Goal: Task Accomplishment & Management: Use online tool/utility

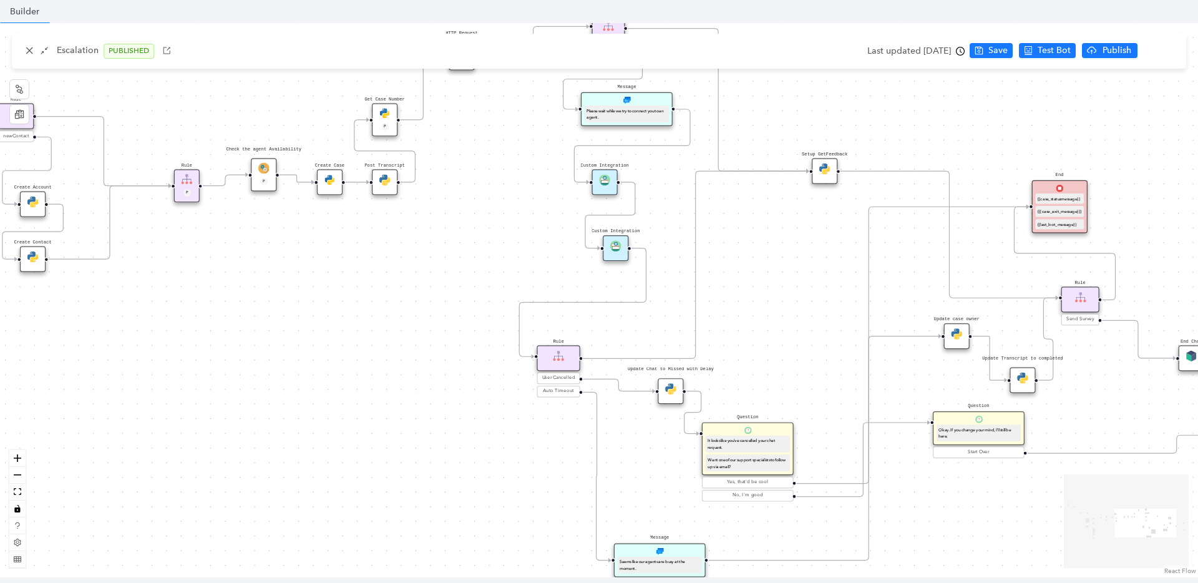
drag, startPoint x: 238, startPoint y: 305, endPoint x: 405, endPoint y: 303, distance: 167.2
click at [405, 303] on div "Data Table Start P Rule P IsAvailable Rule newContact Get Contact details First…" at bounding box center [599, 300] width 1198 height 554
click at [26, 51] on icon "close" at bounding box center [29, 50] width 9 height 9
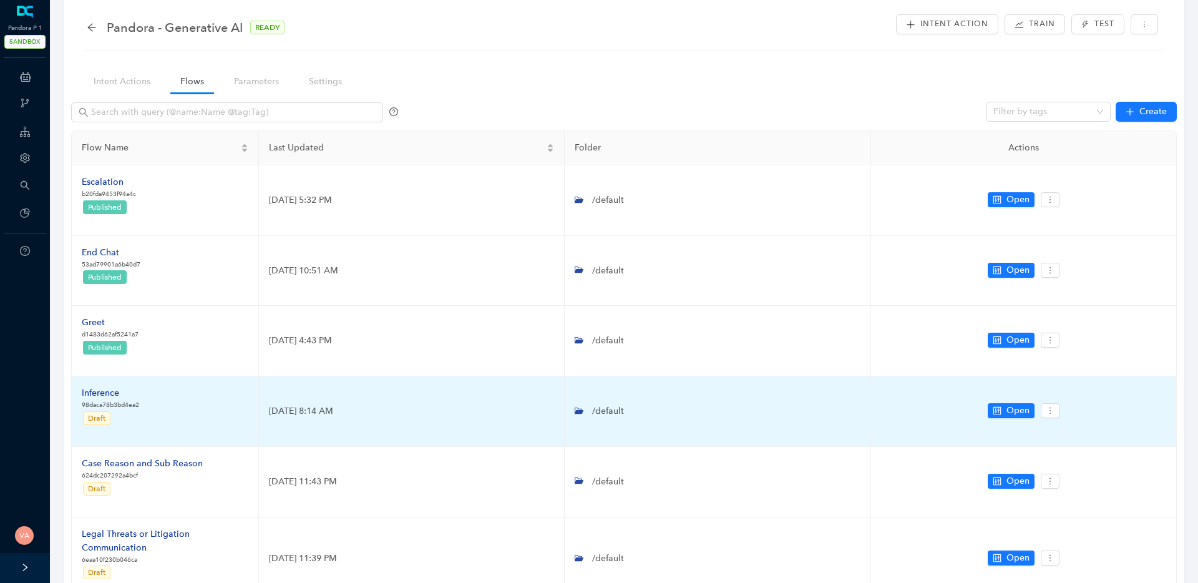
scroll to position [173, 0]
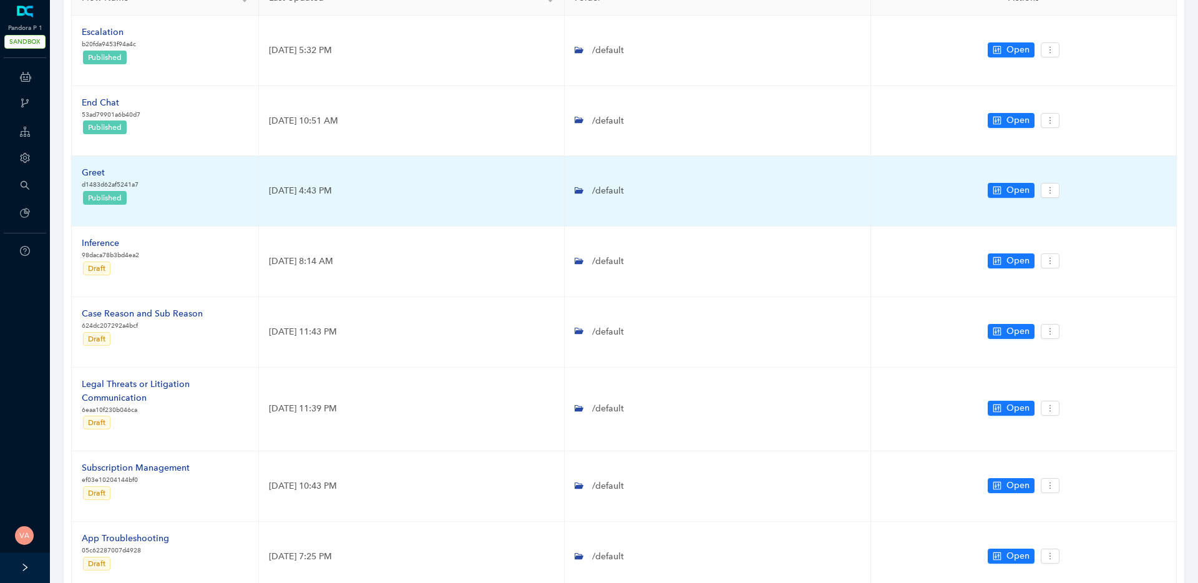
click at [97, 172] on div "Greet" at bounding box center [110, 173] width 57 height 14
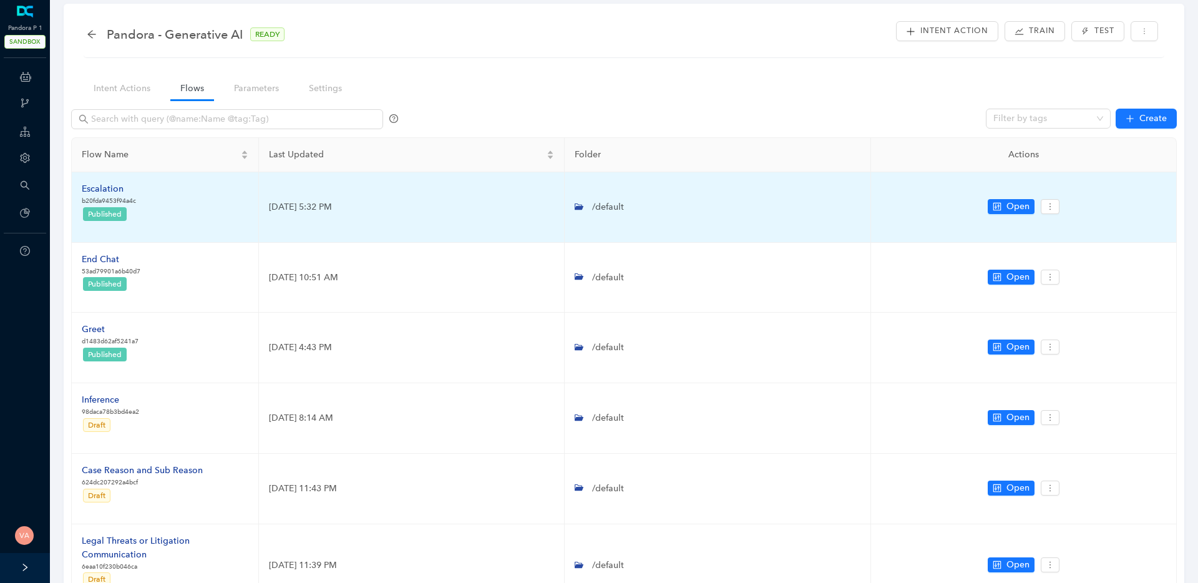
scroll to position [24, 0]
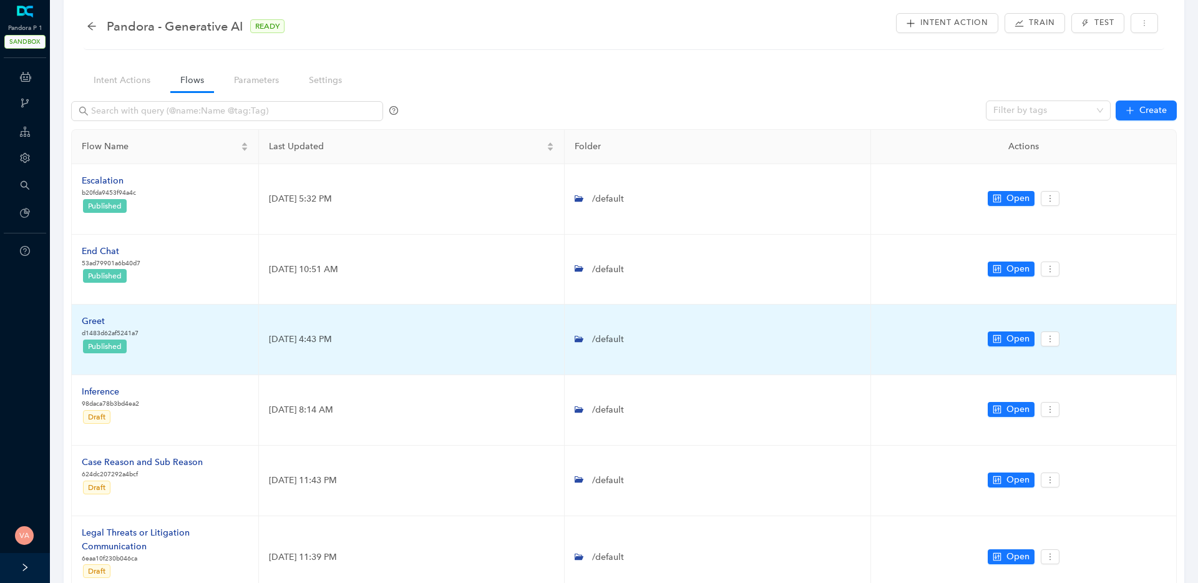
click at [94, 316] on div "Greet" at bounding box center [110, 321] width 57 height 14
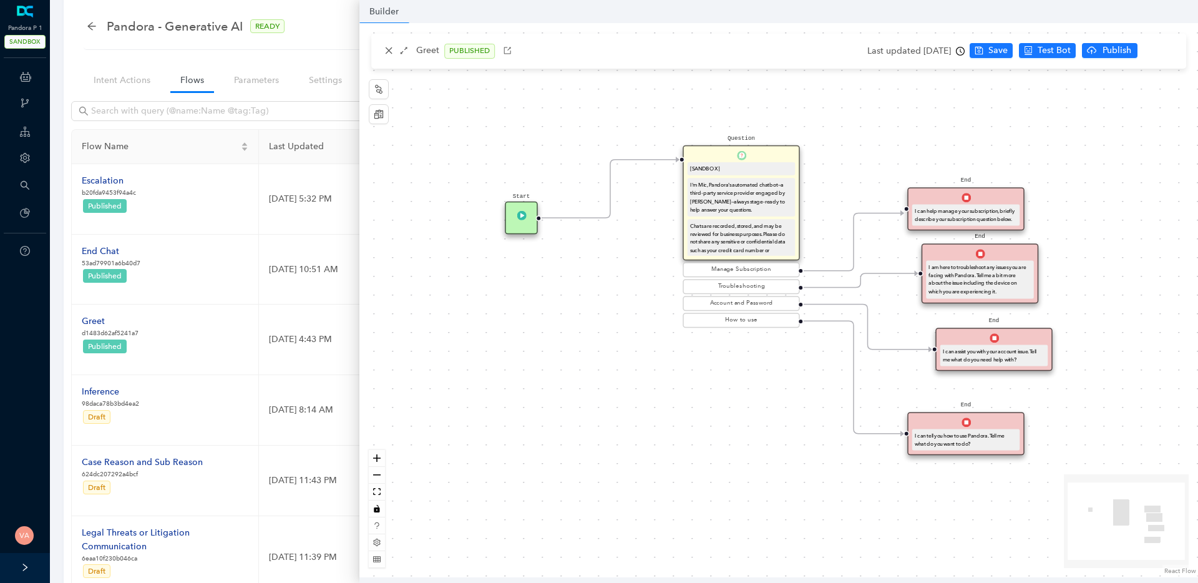
click at [940, 434] on div "I can tell you how to use Pandora. Tell me what do you want to do?" at bounding box center [965, 439] width 102 height 16
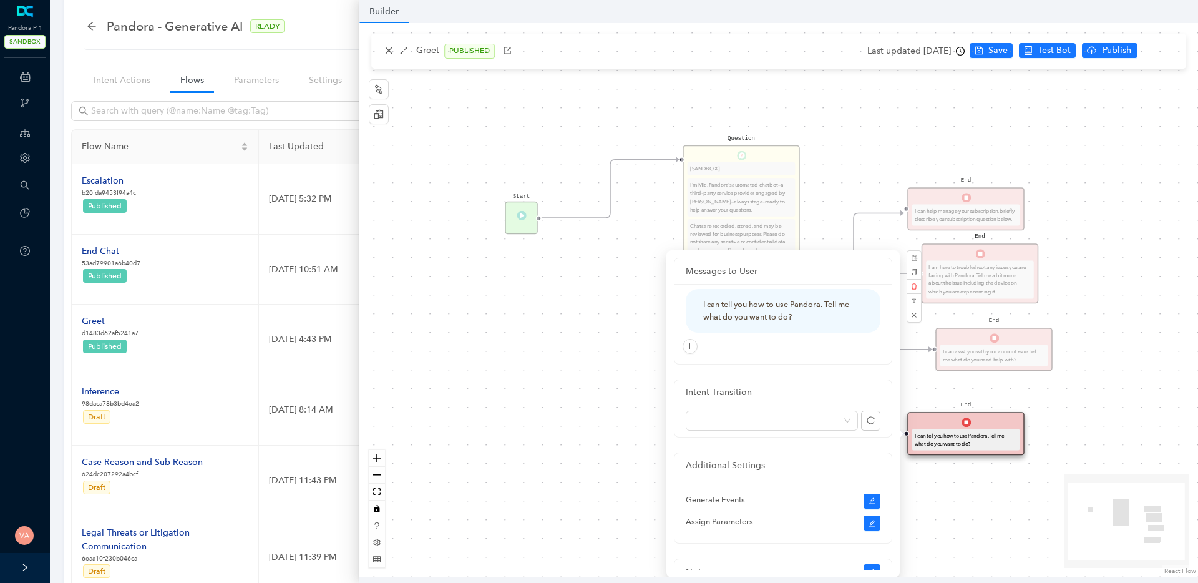
click at [601, 374] on div "Start Question [SANDBOX] I'm Mic, Pandora's automated chatbot—a third-party ser…" at bounding box center [778, 300] width 838 height 554
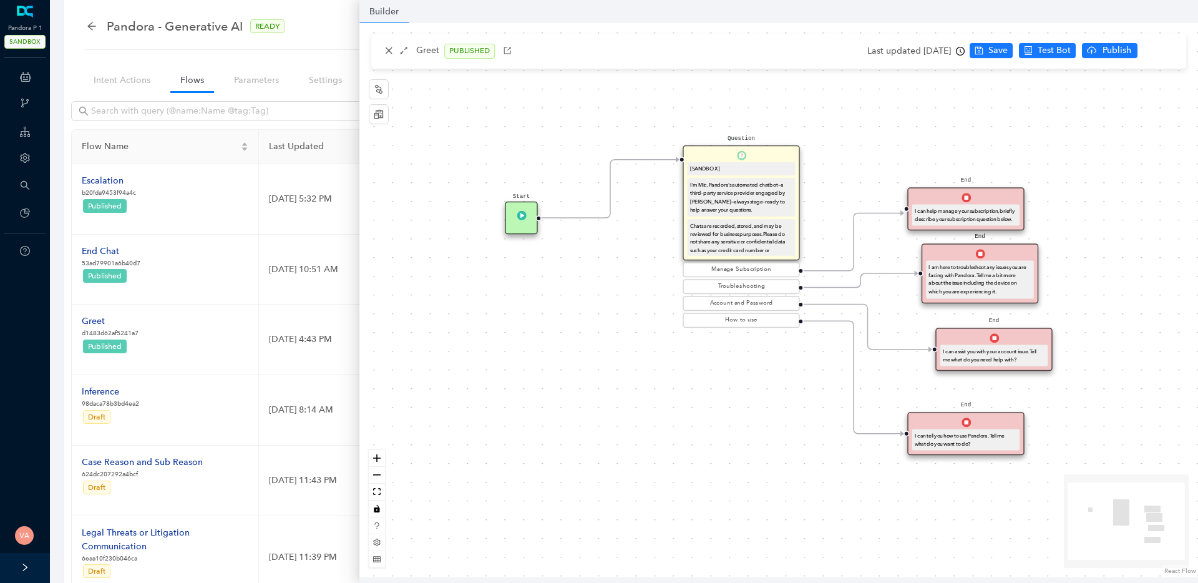
click at [1002, 423] on div "End I can tell you how to use Pandora. Tell me what do you want to do?" at bounding box center [965, 433] width 117 height 43
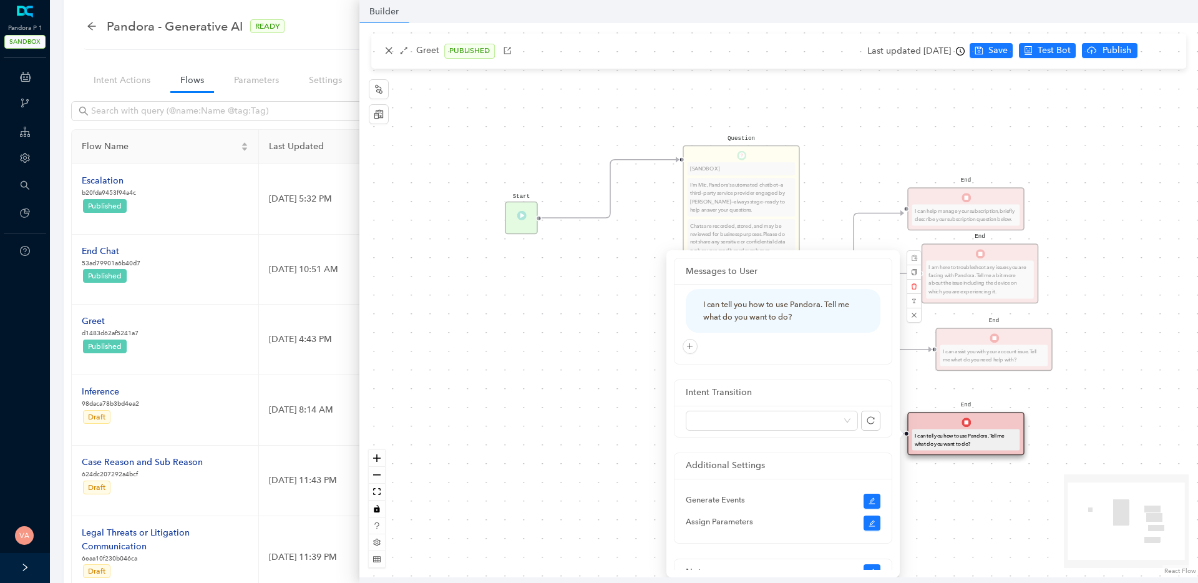
click at [1126, 436] on div "Start Question [SANDBOX] I'm Mic, Pandora's automated chatbot—a third-party ser…" at bounding box center [778, 300] width 838 height 554
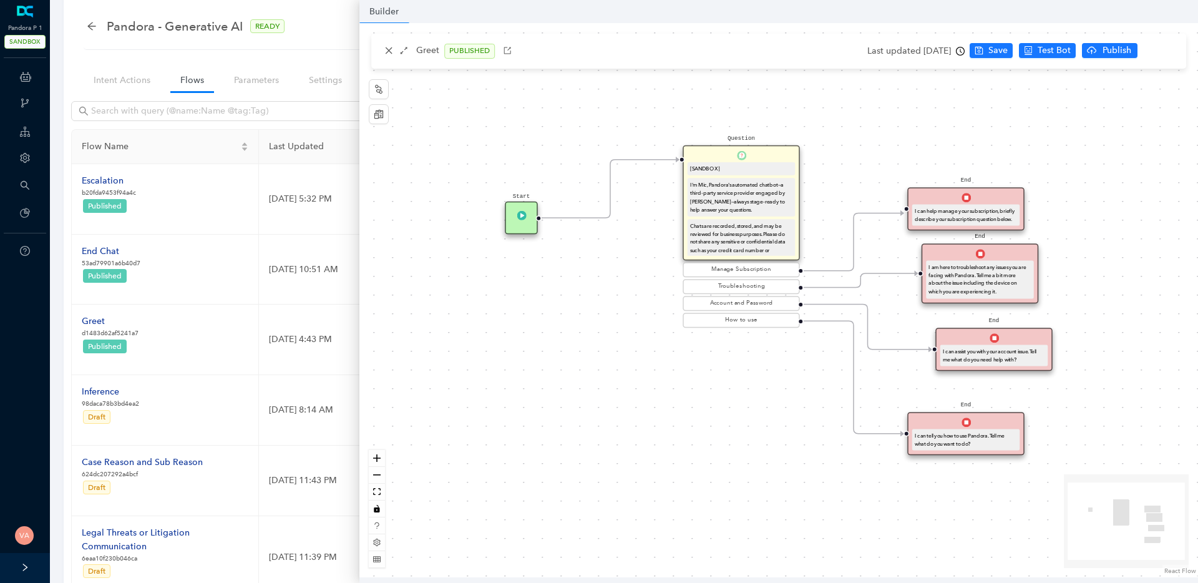
click at [930, 432] on div "I can tell you how to use Pandora. Tell me what do you want to do?" at bounding box center [965, 439] width 102 height 16
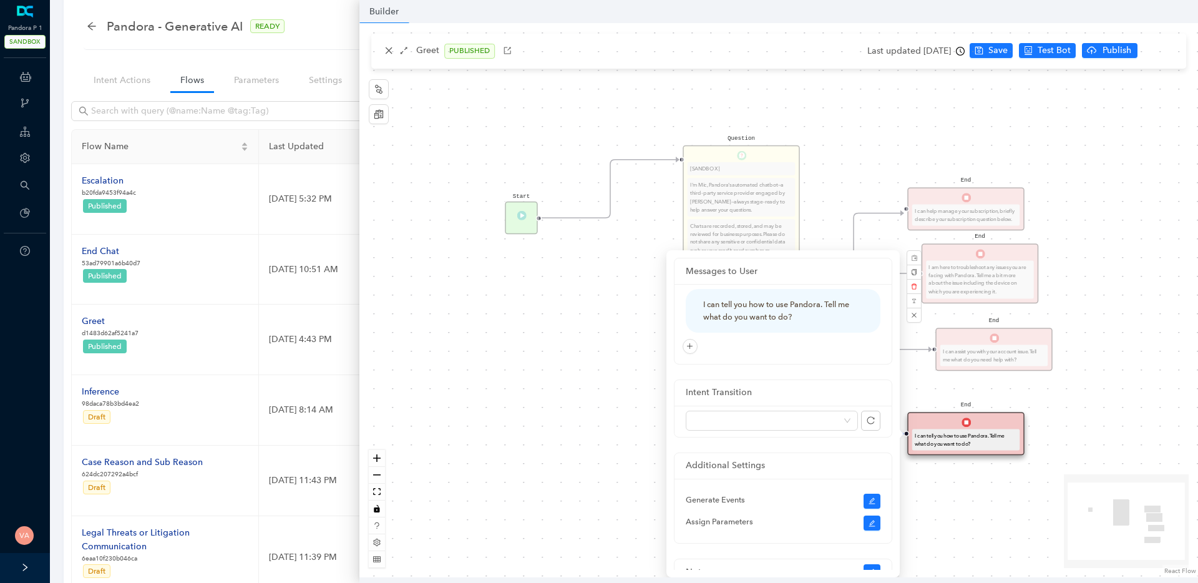
click at [1154, 427] on div "Start Question [SANDBOX] I'm Mic, Pandora's automated chatbot—a third-party ser…" at bounding box center [778, 300] width 838 height 554
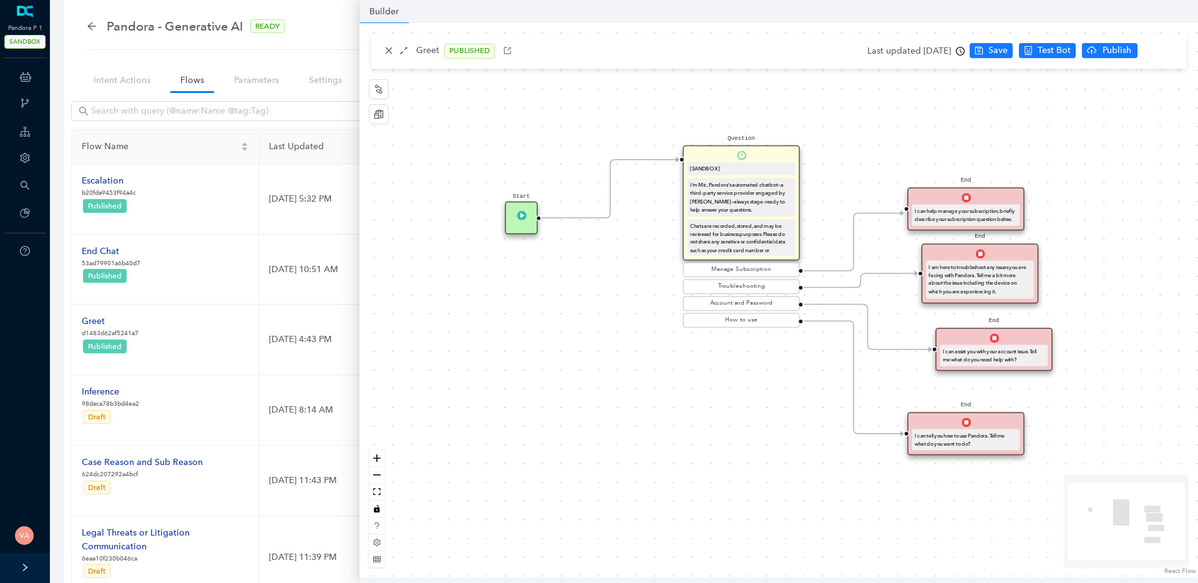
click at [836, 321] on icon "Edge from 3943ce83-c234-7564-428e-3cf7afefb2fe to reactflownode_b6a66700-6a99-4…" at bounding box center [853, 377] width 100 height 113
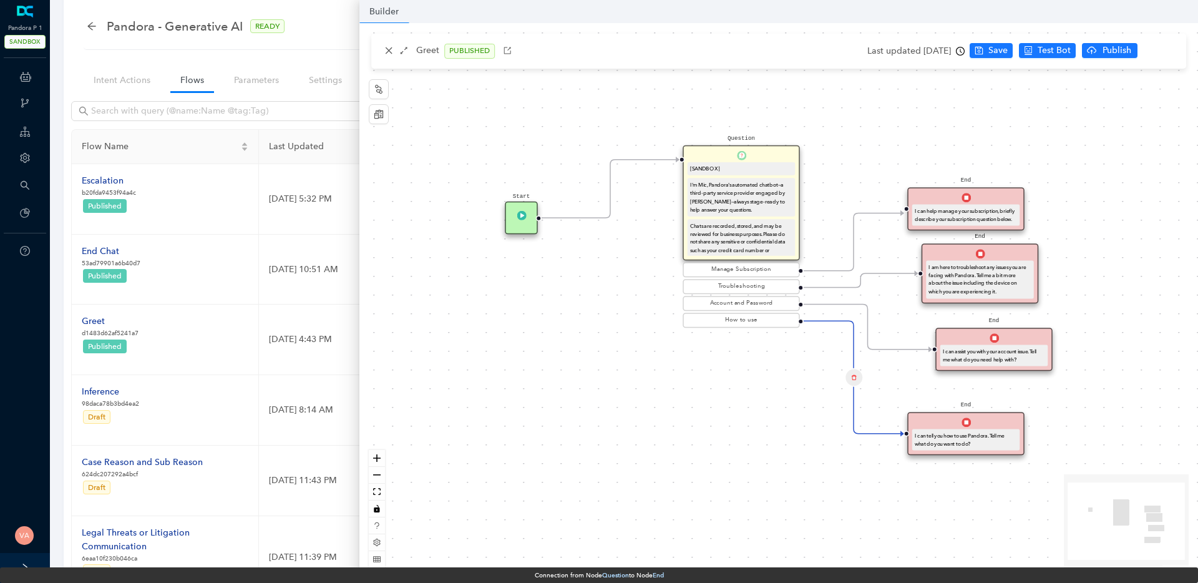
click at [658, 470] on div "Start Question [SANDBOX] I'm Mic, Pandora's automated chatbot—a third-party ser…" at bounding box center [778, 300] width 838 height 554
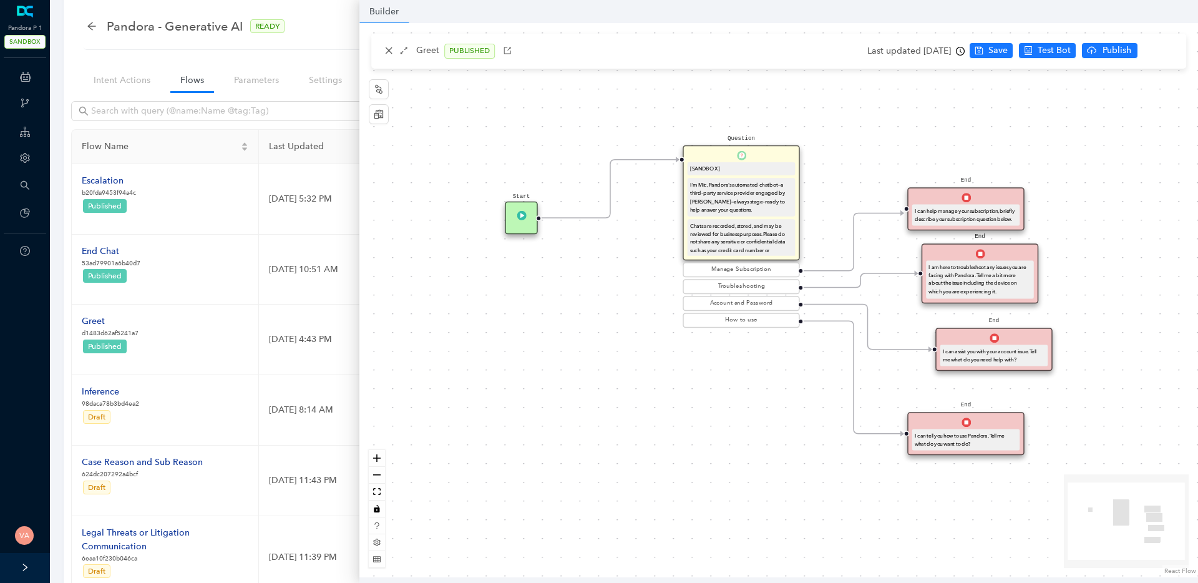
click at [815, 70] on div "Start Question [SANDBOX] I'm Mic, Pandora's automated chatbot—a third-party ser…" at bounding box center [778, 300] width 838 height 554
click at [802, 112] on div "Start Question [SANDBOX] I'm Mic, Pandora's automated chatbot—a third-party ser…" at bounding box center [778, 300] width 838 height 554
click at [971, 427] on div "End I can tell you how to use Pandora. Tell me what do you want to do?" at bounding box center [965, 433] width 117 height 43
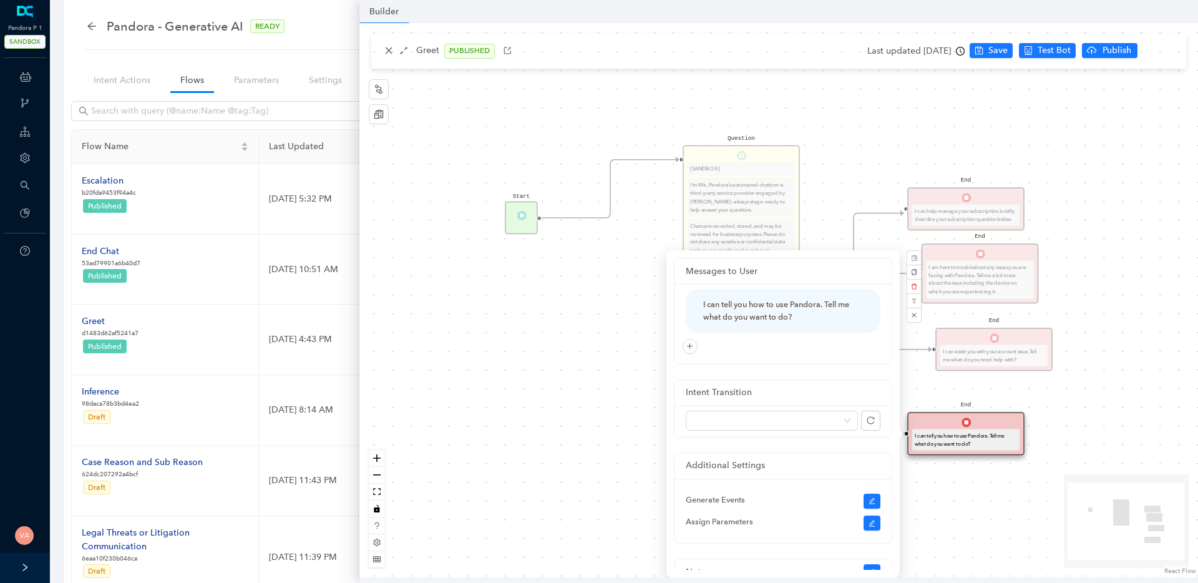
scroll to position [61, 0]
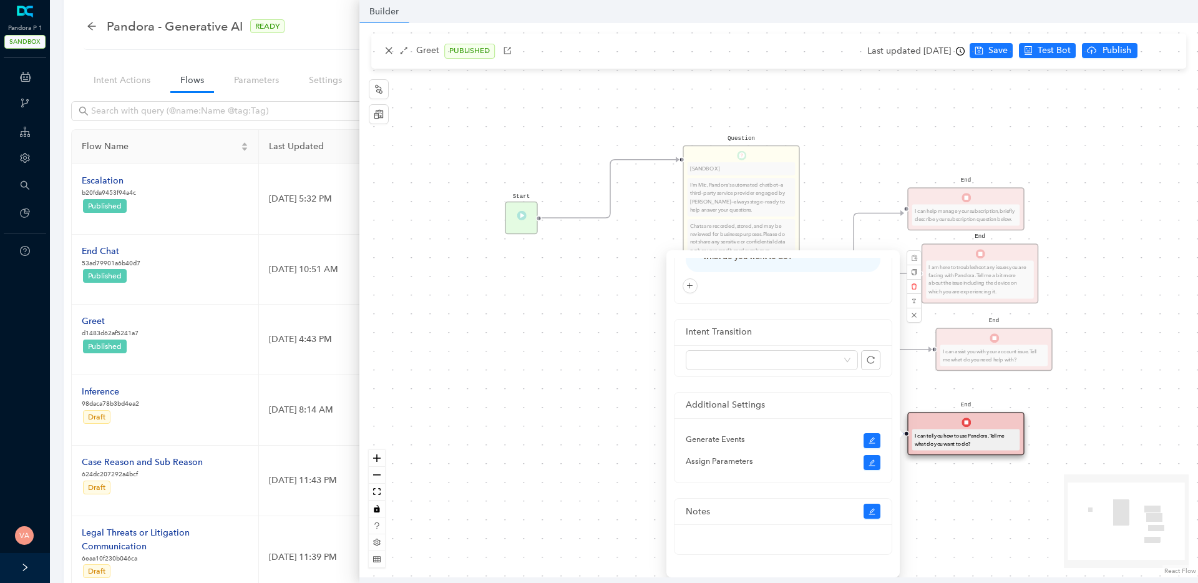
click at [1131, 366] on div "Start Question [SANDBOX] I'm Mic, Pandora's automated chatbot—a third-party ser…" at bounding box center [778, 300] width 838 height 554
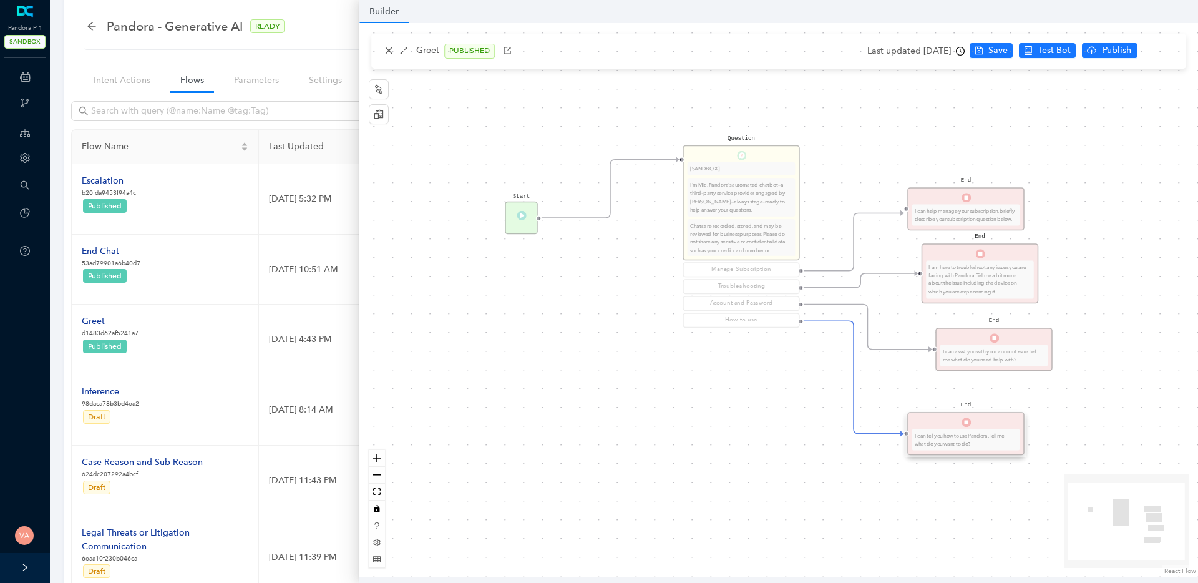
scroll to position [0, 0]
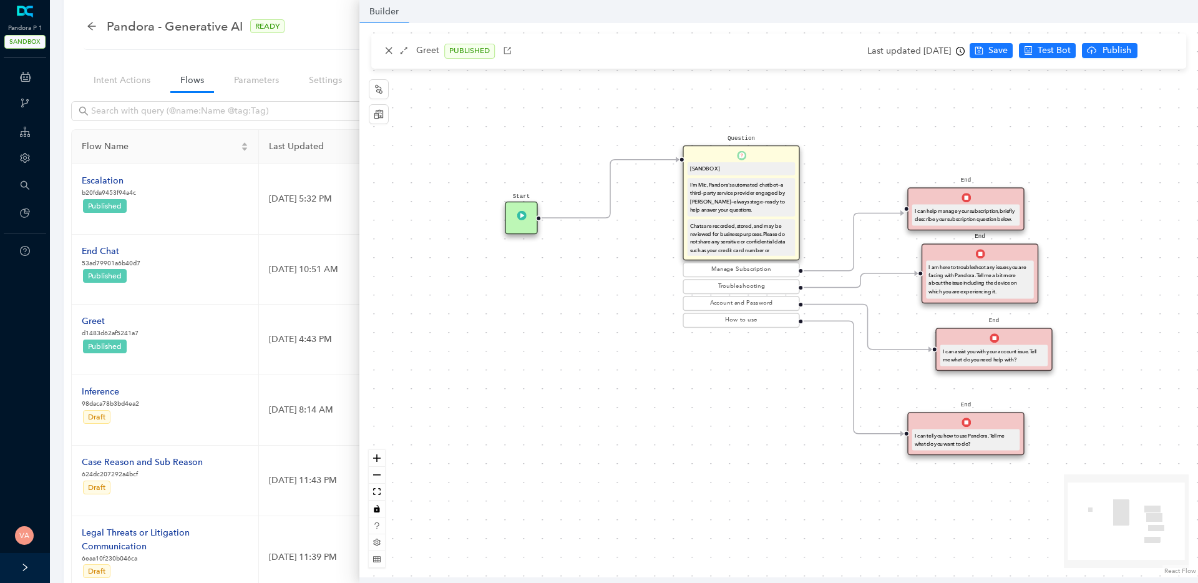
click at [951, 439] on div "I can tell you how to use Pandora. Tell me what do you want to do?" at bounding box center [965, 439] width 102 height 16
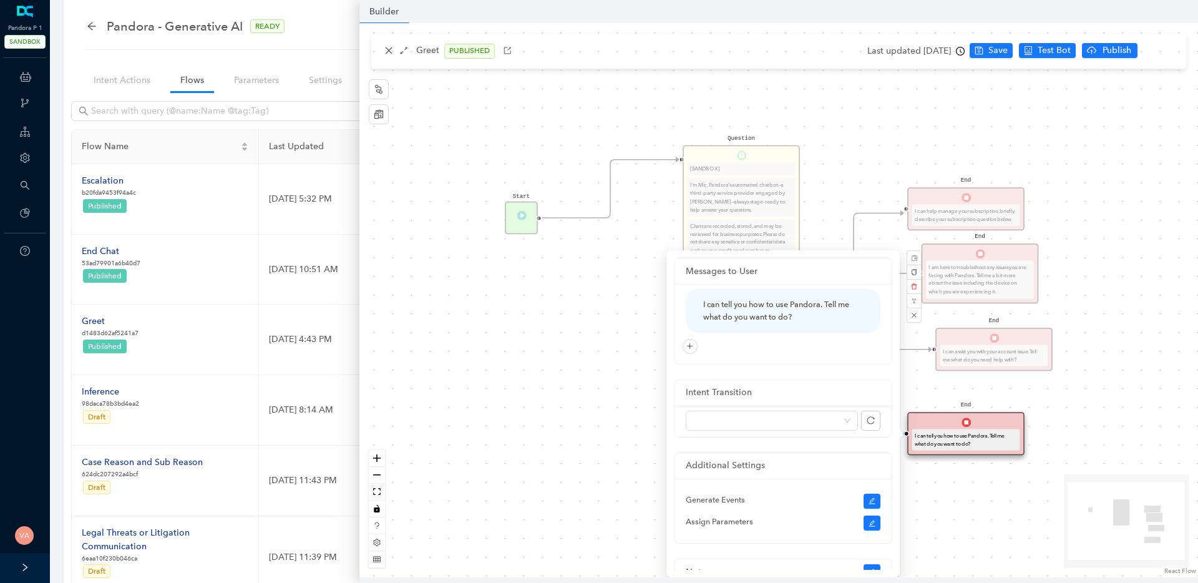
click at [534, 364] on div "Start Question [SANDBOX] I'm Mic, Pandora's automated chatbot—a third-party ser…" at bounding box center [778, 300] width 838 height 554
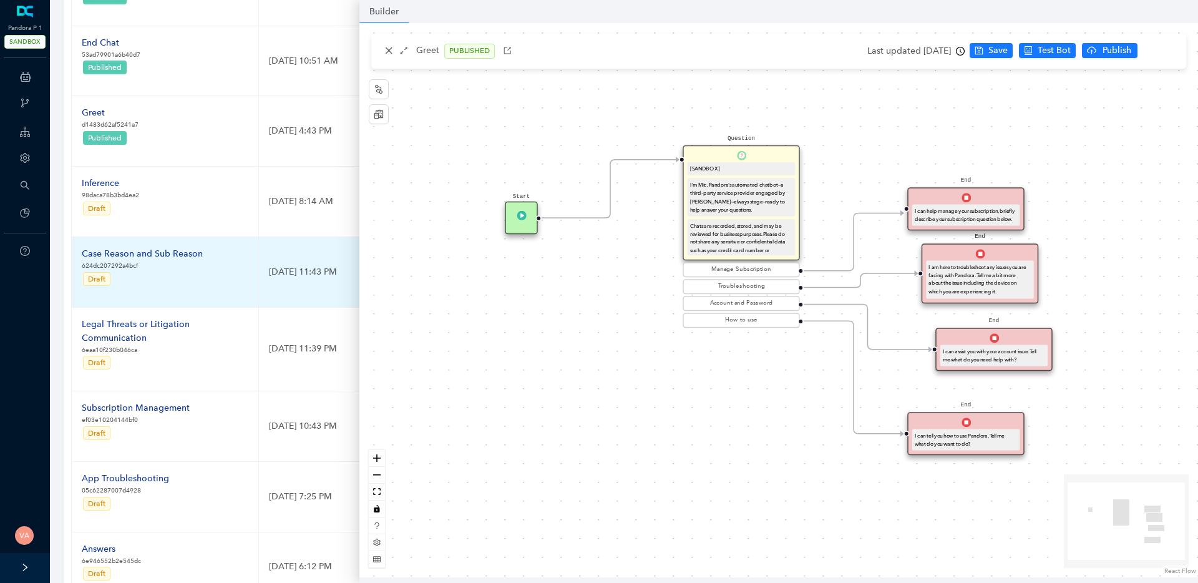
scroll to position [420, 0]
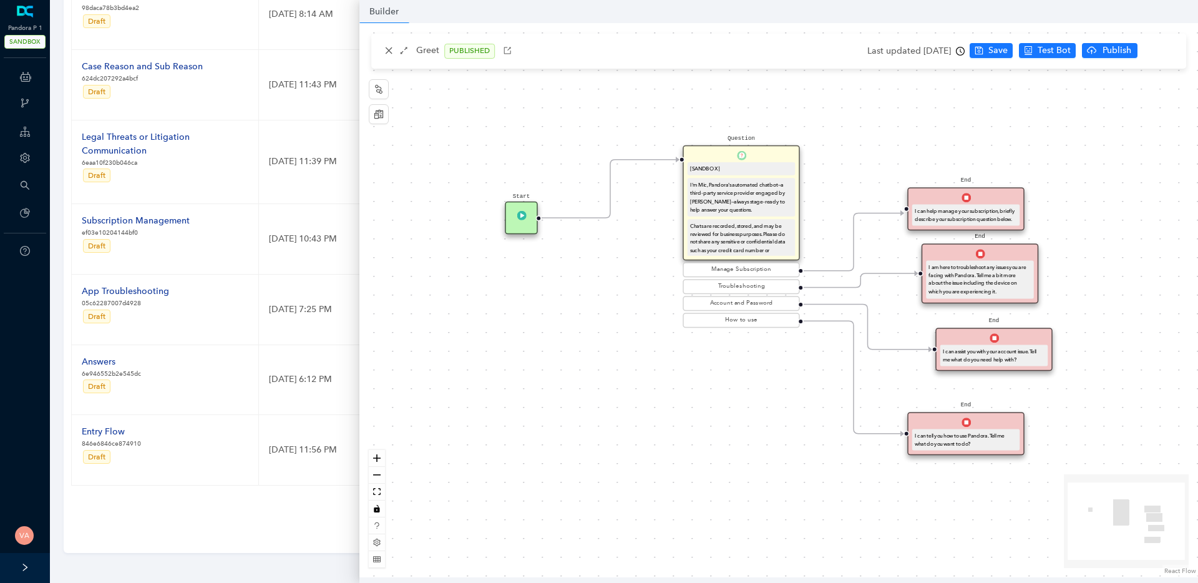
click at [225, 522] on div "Flow Name Last Updated Folder Actions Escalation b20fda9453f94a4c Published [DA…" at bounding box center [623, 130] width 1105 height 792
click at [387, 46] on icon "close" at bounding box center [388, 50] width 9 height 9
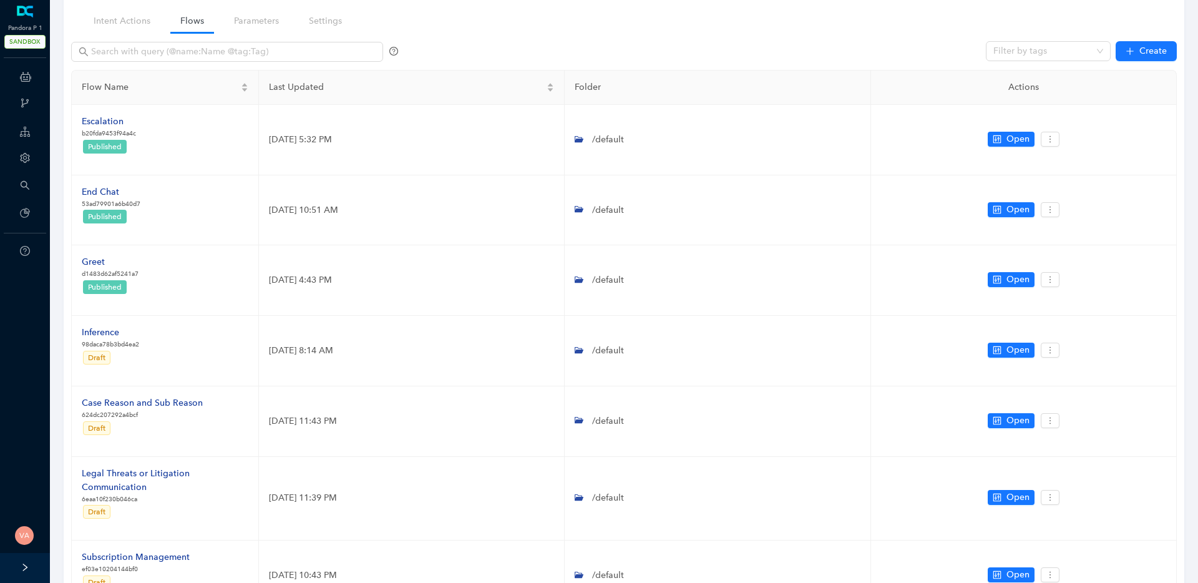
scroll to position [0, 0]
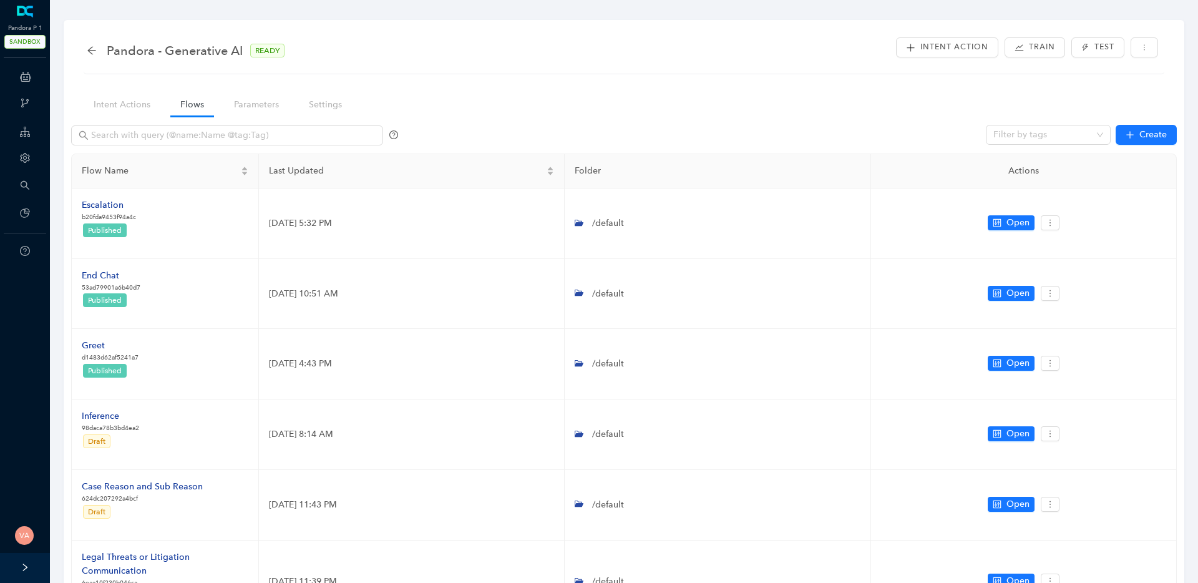
click at [236, 89] on nav "Intent Actions Flows Parameters Settings" at bounding box center [222, 105] width 291 height 36
click at [266, 112] on link "Parameters" at bounding box center [256, 104] width 65 height 23
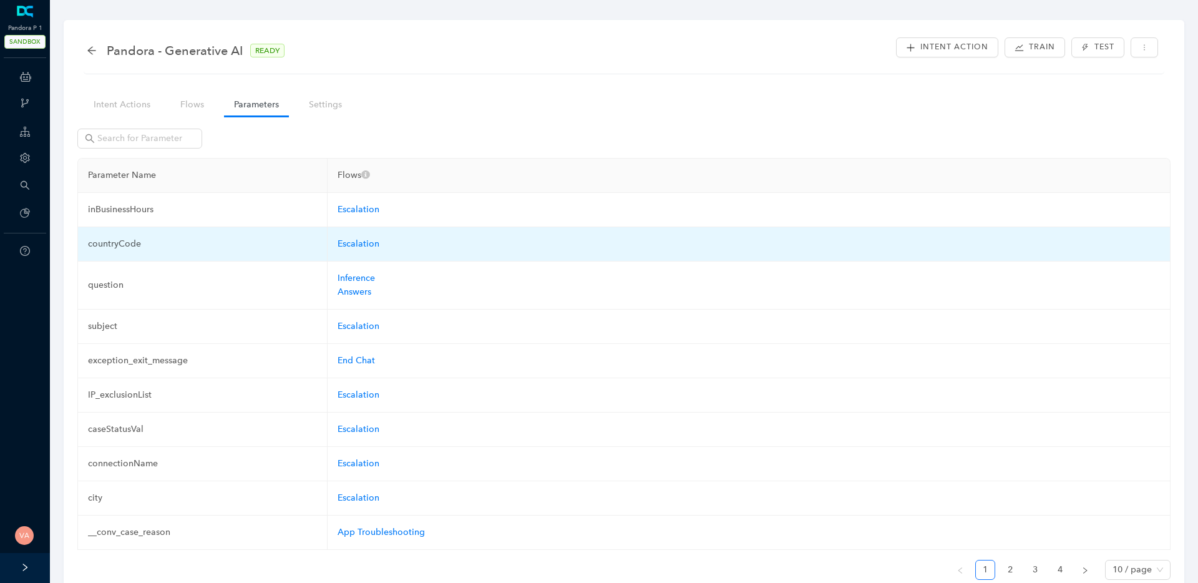
scroll to position [64, 0]
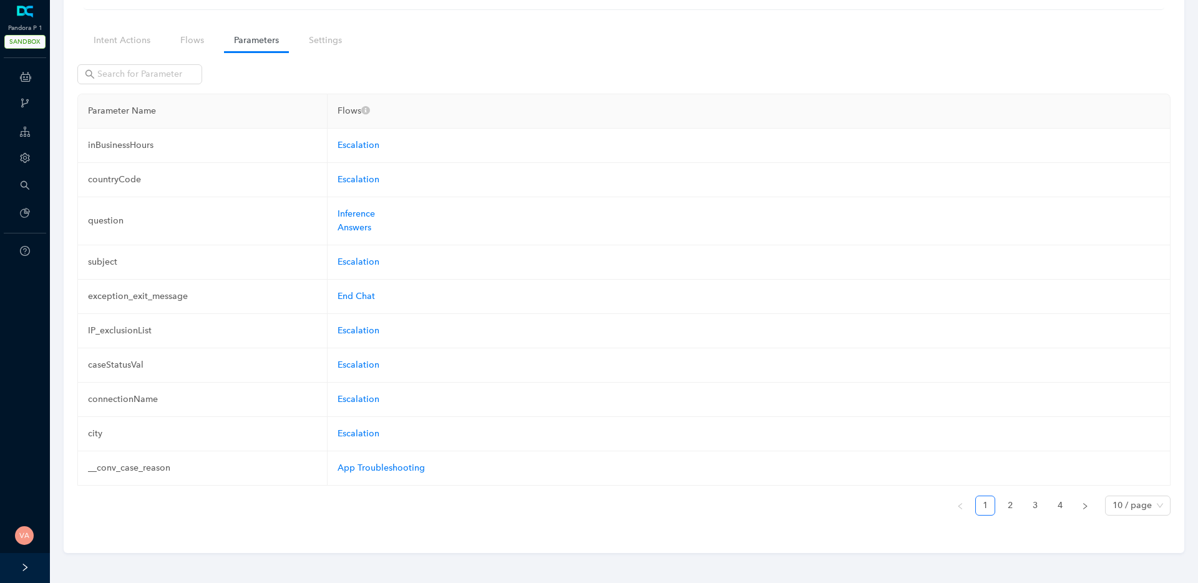
click at [996, 504] on ul "1 2 3 4 10 / page" at bounding box center [623, 505] width 1093 height 20
click at [1007, 503] on link "2" at bounding box center [1010, 505] width 19 height 19
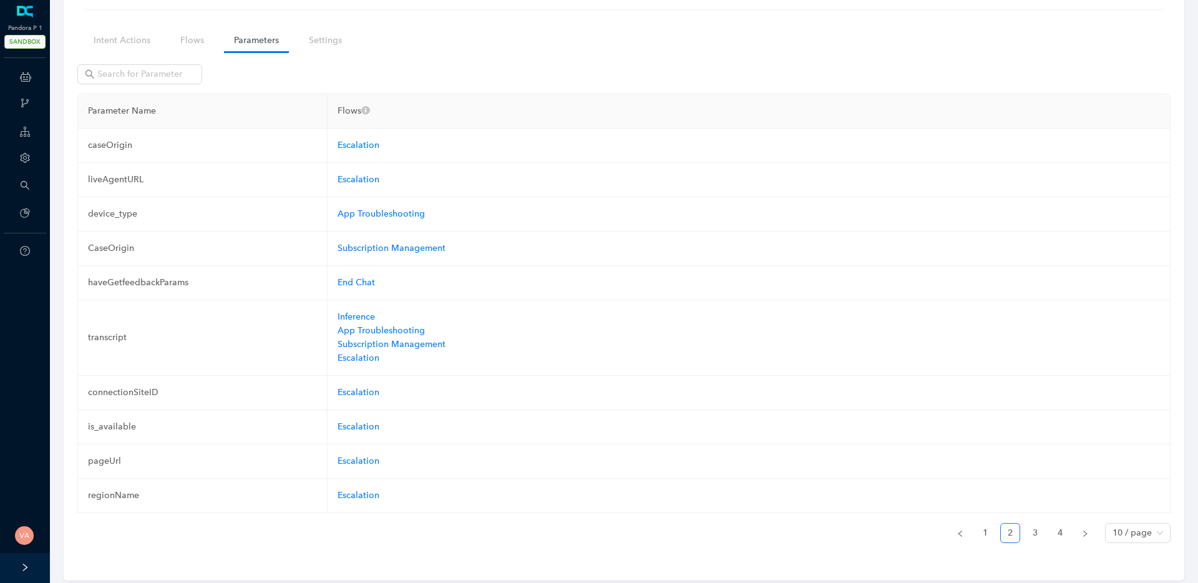
click at [1037, 521] on div "Parameter Name Flows caseOrigin Escalation liveAgentURL Escalation device_type …" at bounding box center [623, 318] width 1093 height 449
click at [1038, 529] on link "3" at bounding box center [1034, 532] width 19 height 19
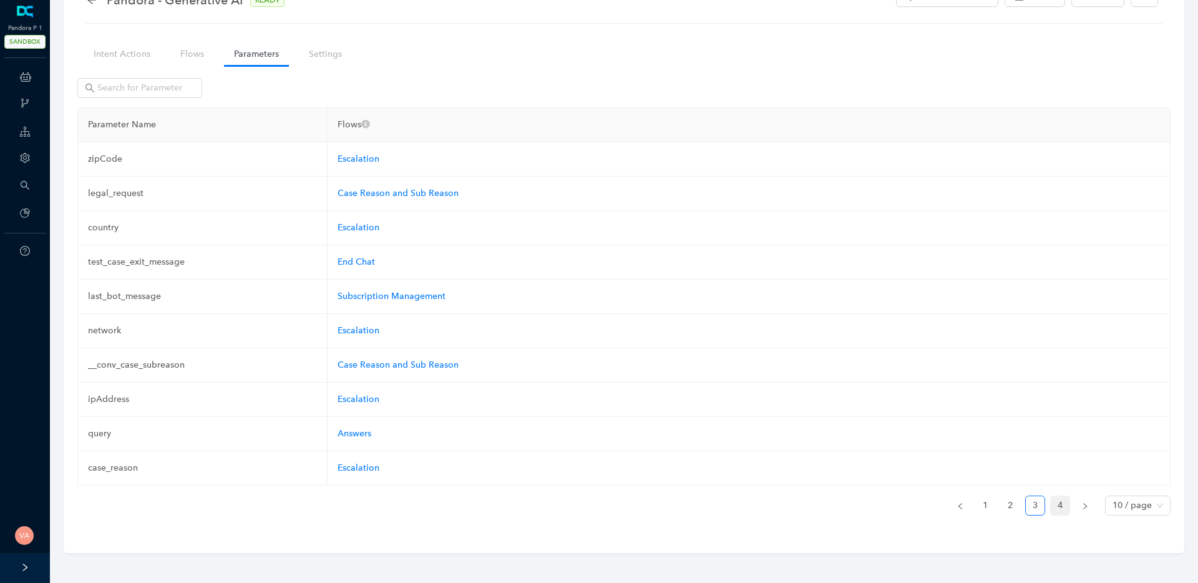
click at [1057, 515] on li "4" at bounding box center [1060, 505] width 20 height 20
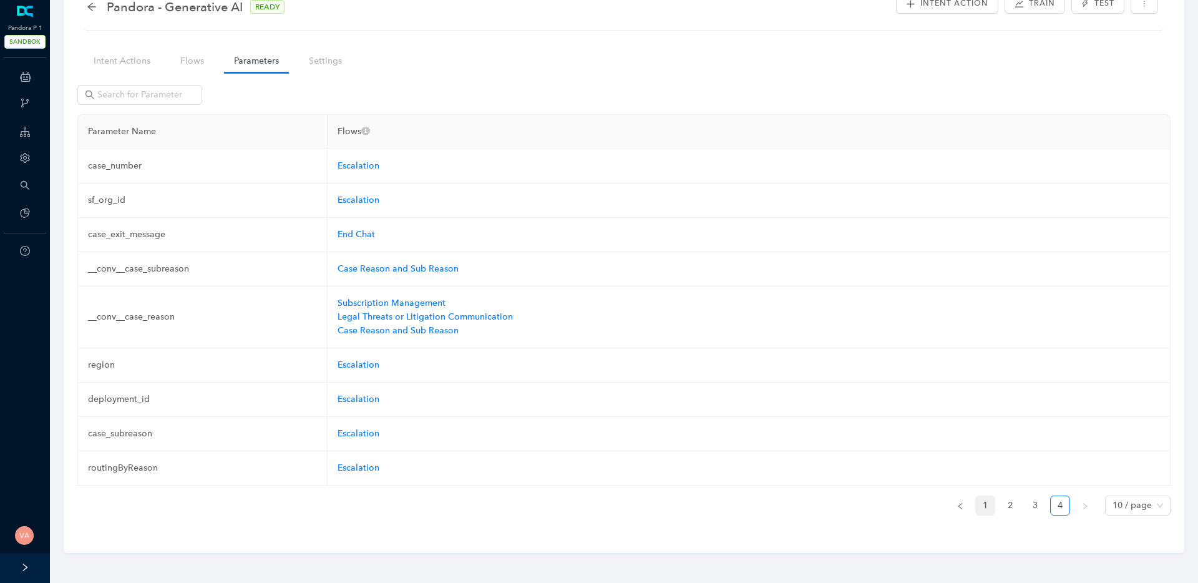
click at [980, 507] on link "1" at bounding box center [985, 505] width 19 height 19
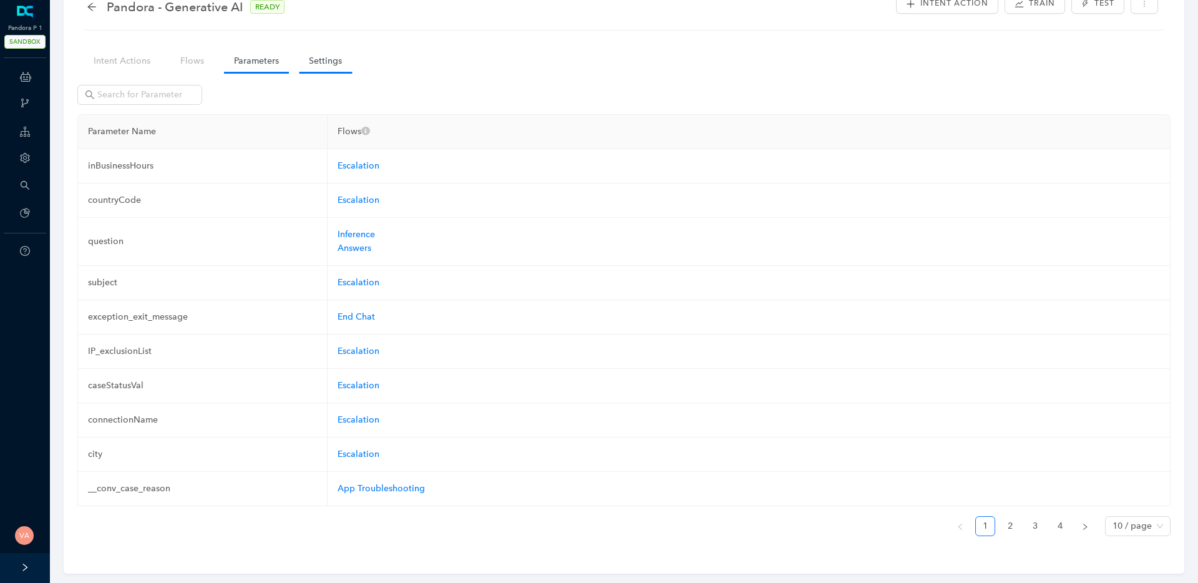
click at [346, 69] on link "Settings" at bounding box center [325, 60] width 53 height 23
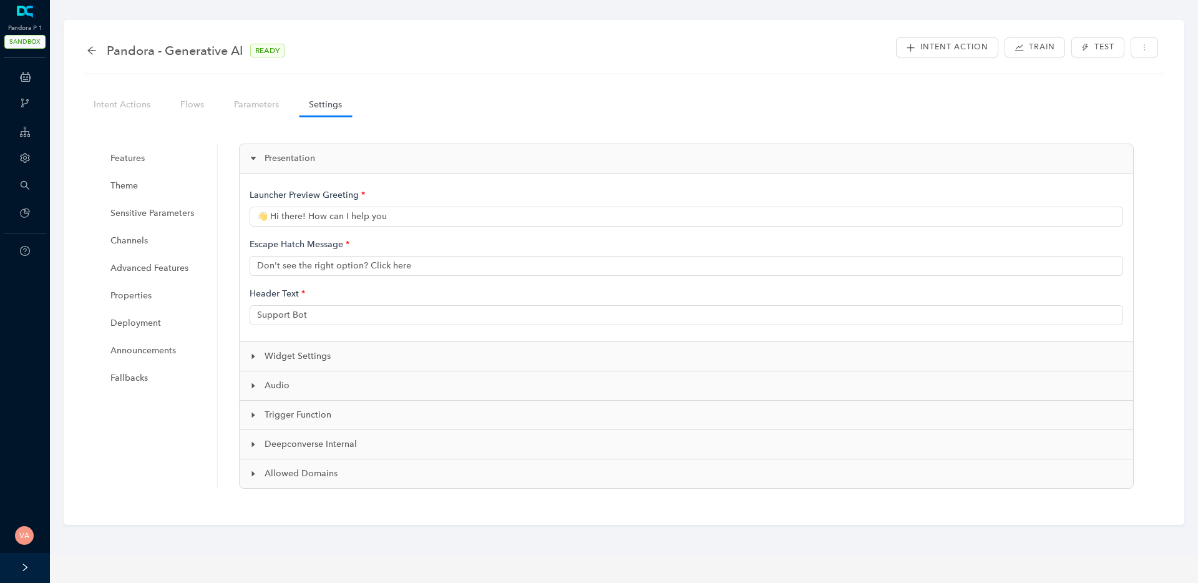
type input "👋 Hi there! How can I help you?"
type input "Pandora Support"
click at [246, 109] on link "Parameters" at bounding box center [256, 104] width 65 height 23
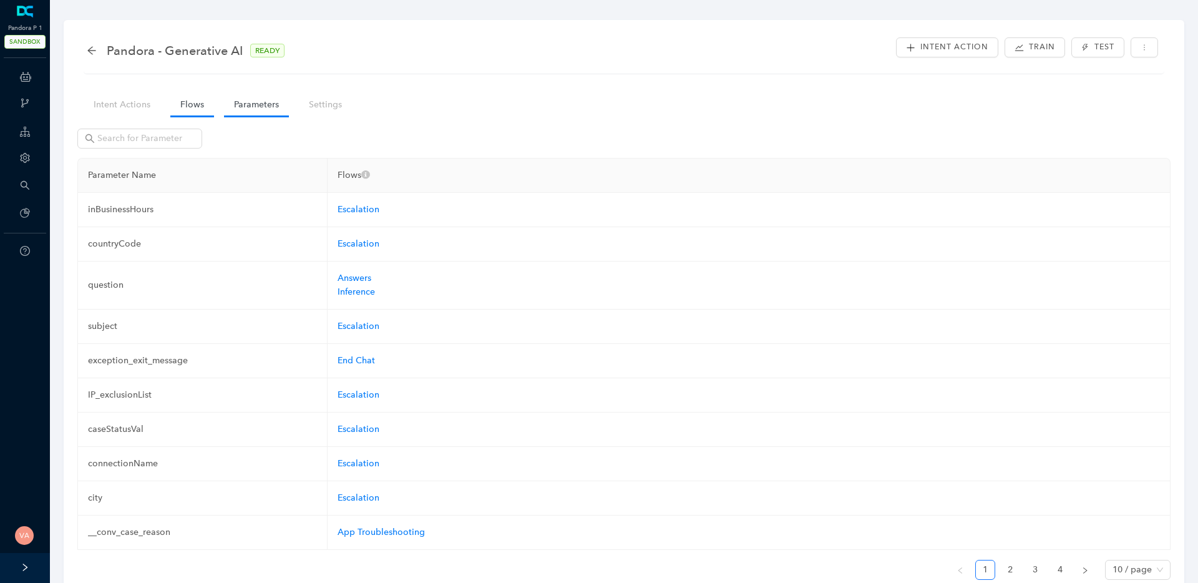
click at [200, 107] on link "Flows" at bounding box center [192, 104] width 44 height 23
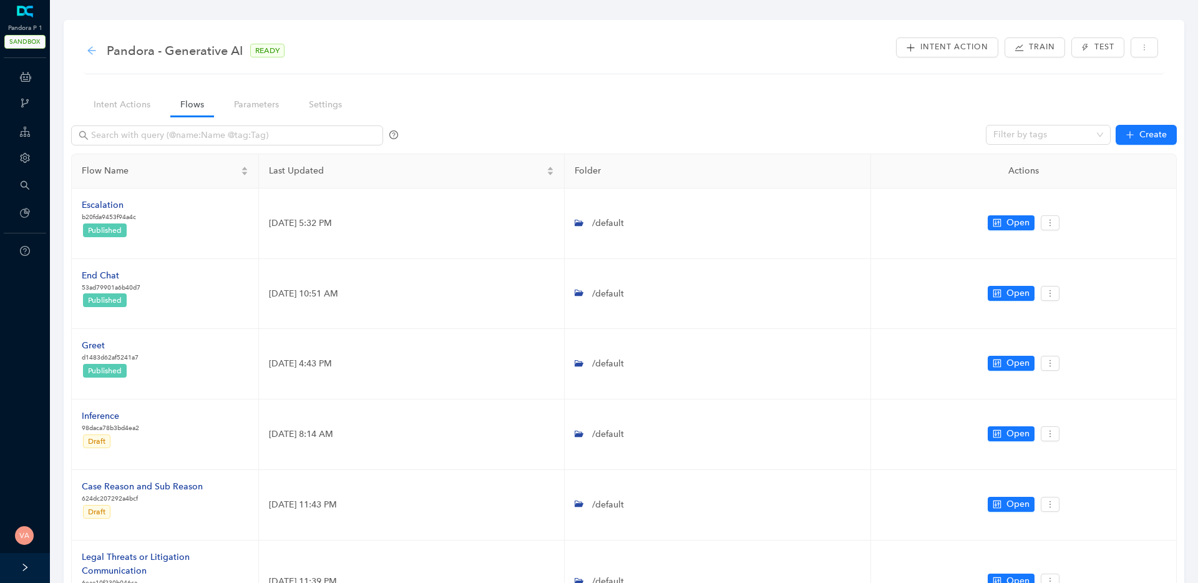
click at [93, 48] on icon "arrow-left" at bounding box center [92, 51] width 10 height 10
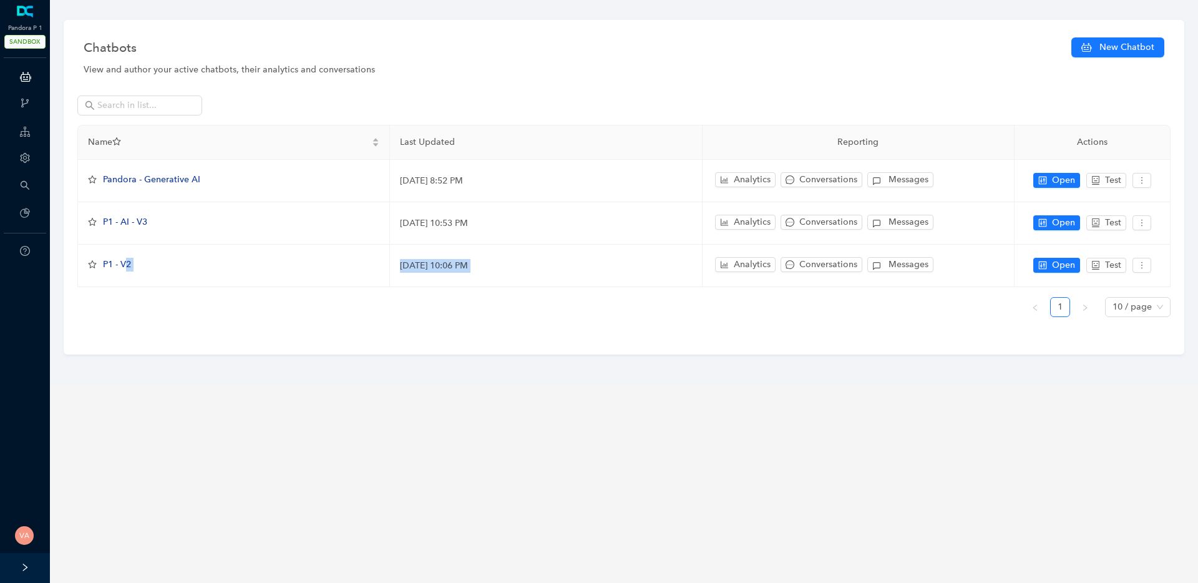
drag, startPoint x: 127, startPoint y: 261, endPoint x: 166, endPoint y: 346, distance: 93.2
click at [166, 346] on div "Chatbots New Chatbot View and author your active chatbots, their analytics and …" at bounding box center [624, 187] width 1120 height 334
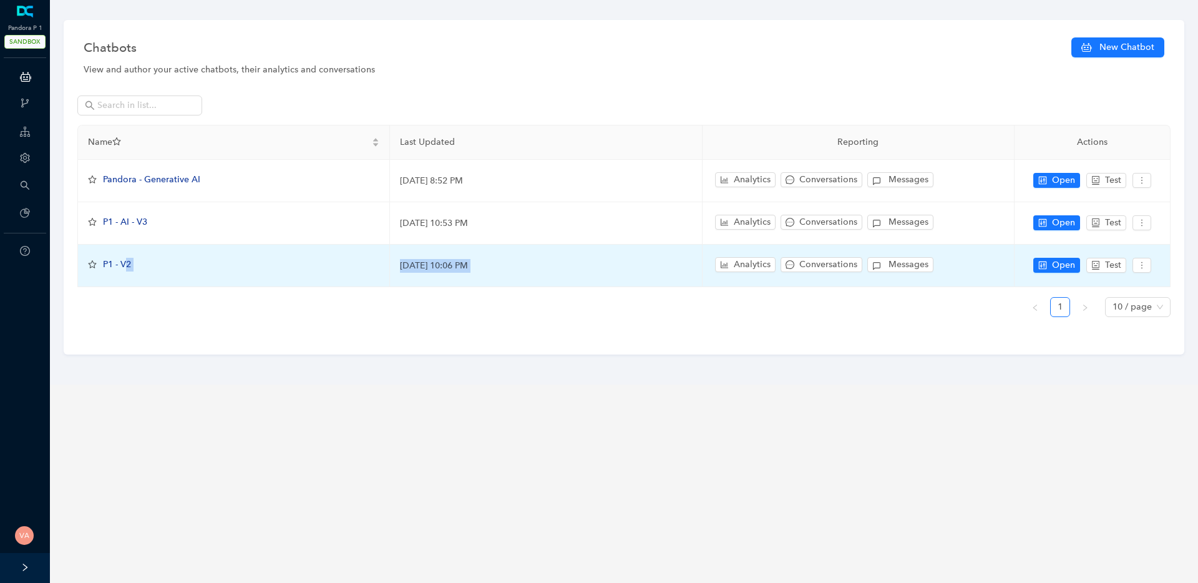
click at [124, 264] on span "P1 - V2" at bounding box center [117, 264] width 28 height 11
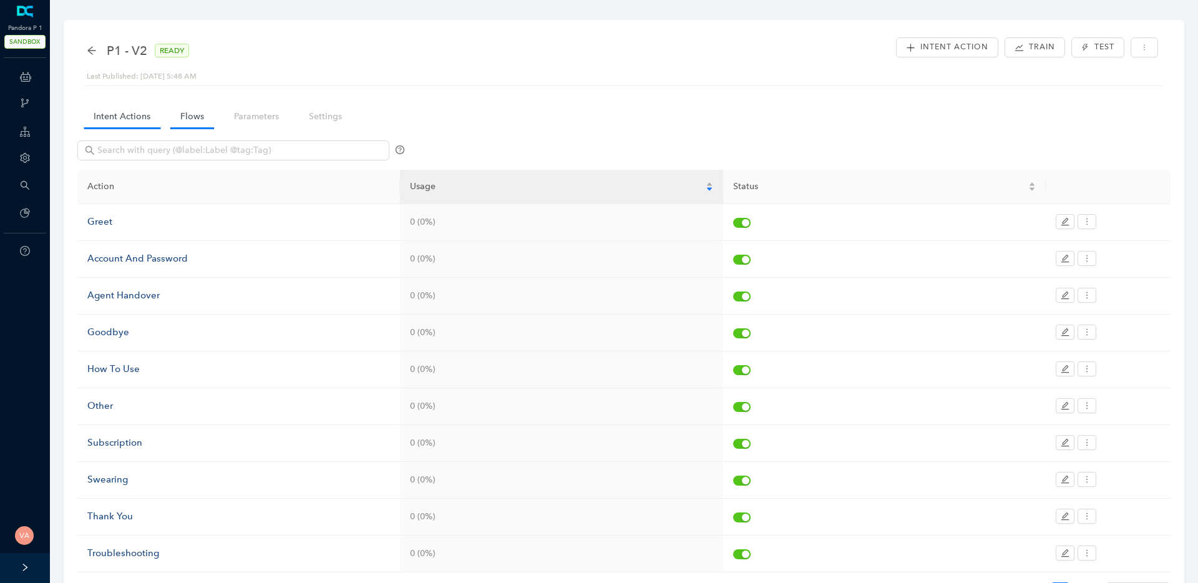
click at [178, 107] on link "Flows" at bounding box center [192, 116] width 44 height 23
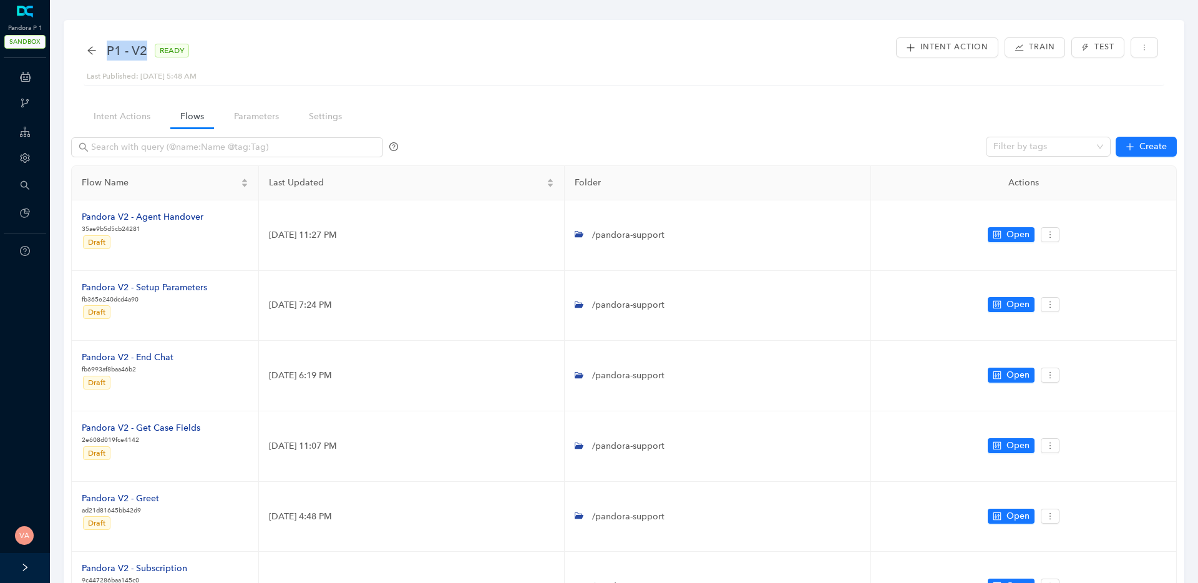
drag, startPoint x: 105, startPoint y: 56, endPoint x: 148, endPoint y: 54, distance: 43.1
click at [148, 54] on div "P1 - V2 READY" at bounding box center [144, 51] width 115 height 20
drag, startPoint x: 148, startPoint y: 54, endPoint x: 97, endPoint y: 56, distance: 51.2
click at [97, 56] on div "P1 - V2 READY" at bounding box center [144, 51] width 115 height 20
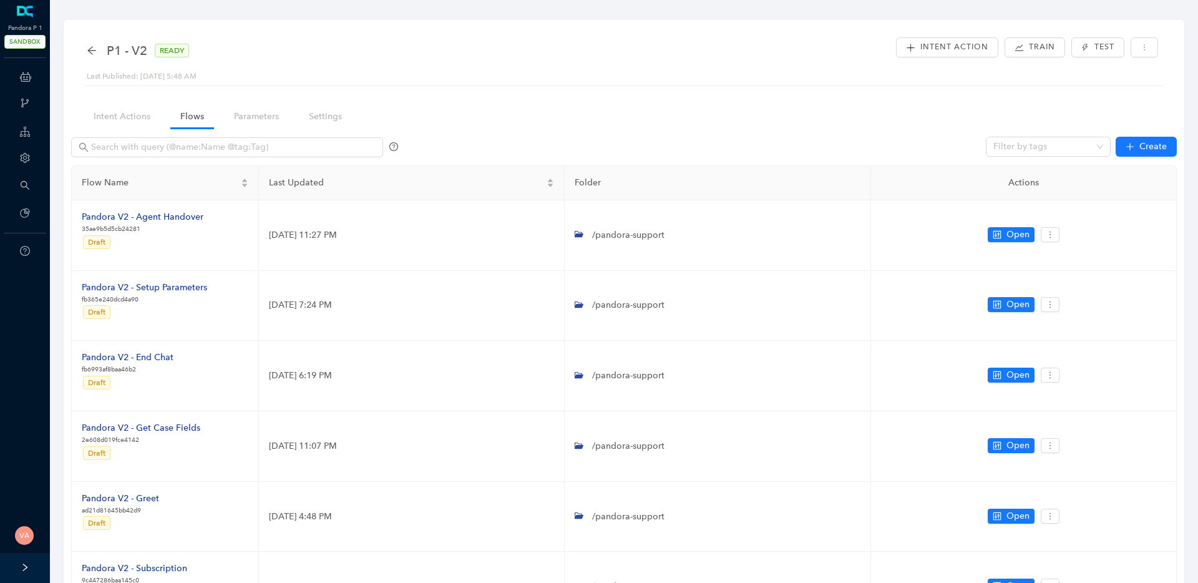
click at [85, 49] on div "P1 - V2 READY Last Published: [DATE] 5:48 AM Intent Action Train Test" at bounding box center [624, 60] width 1080 height 51
click at [87, 49] on icon "arrow-left" at bounding box center [92, 51] width 10 height 10
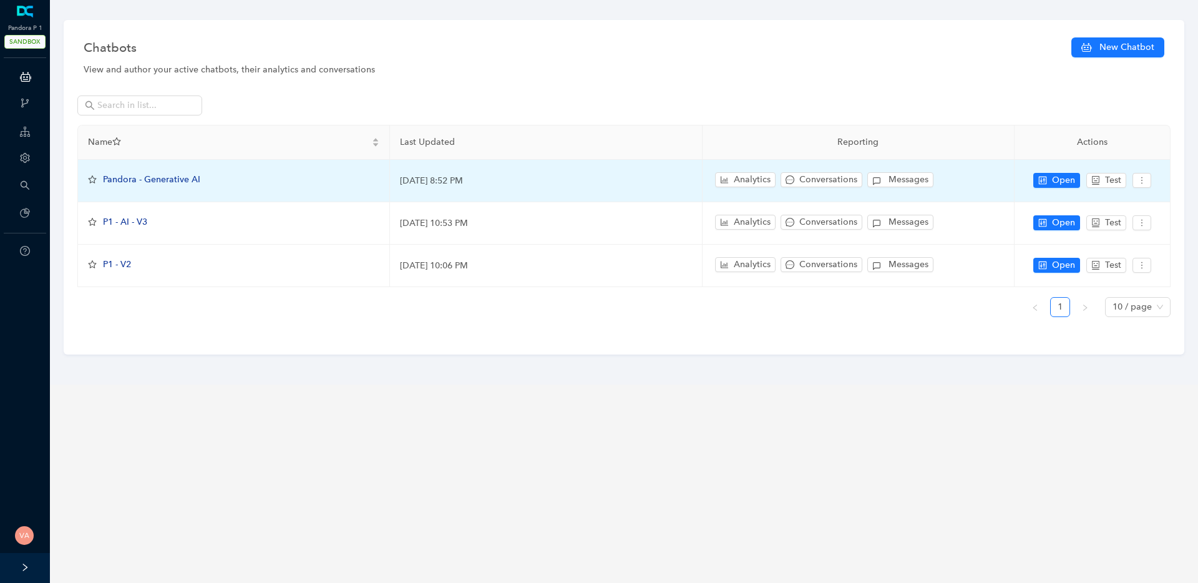
click at [147, 172] on td "Pandora - Generative AI" at bounding box center [234, 181] width 312 height 42
click at [150, 177] on span "Pandora - Generative AI" at bounding box center [151, 179] width 97 height 11
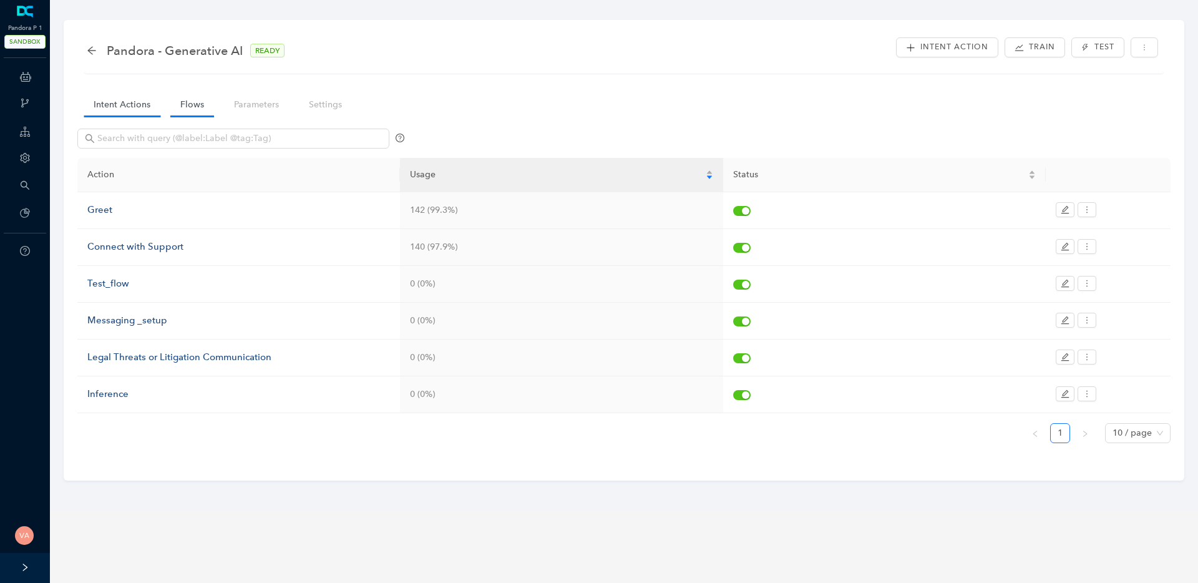
click at [193, 100] on link "Flows" at bounding box center [192, 104] width 44 height 23
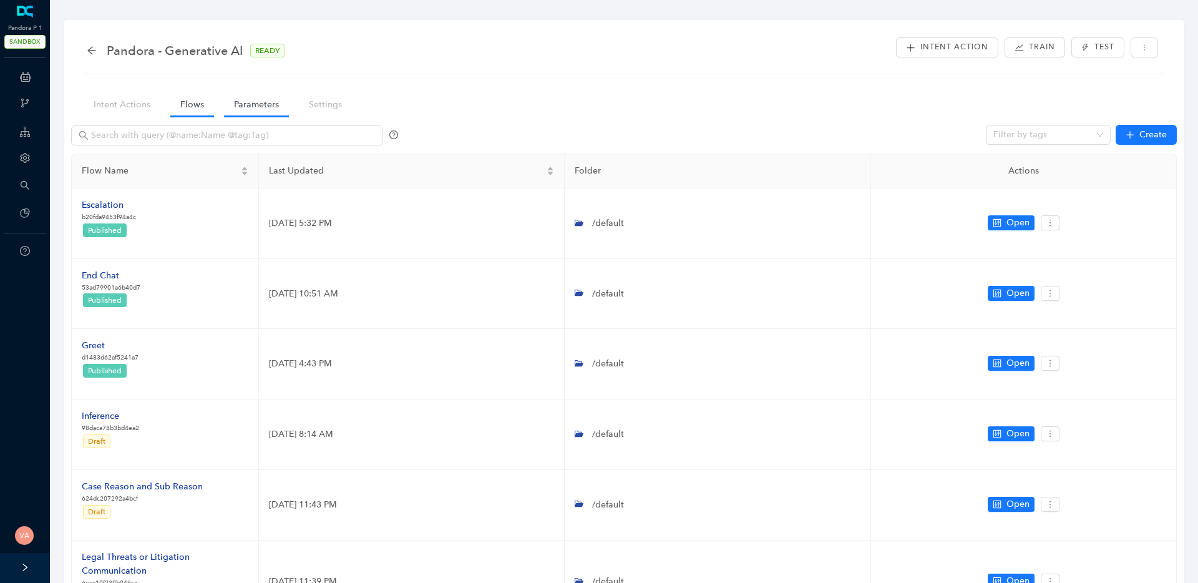
click at [264, 99] on link "Parameters" at bounding box center [256, 104] width 65 height 23
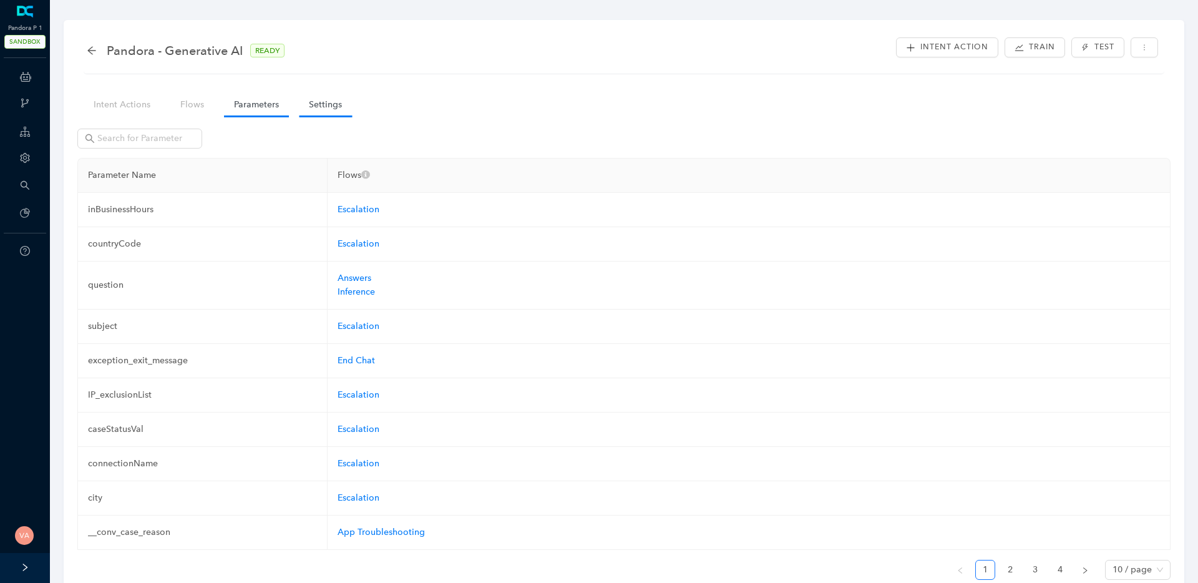
click at [314, 106] on link "Settings" at bounding box center [325, 104] width 53 height 23
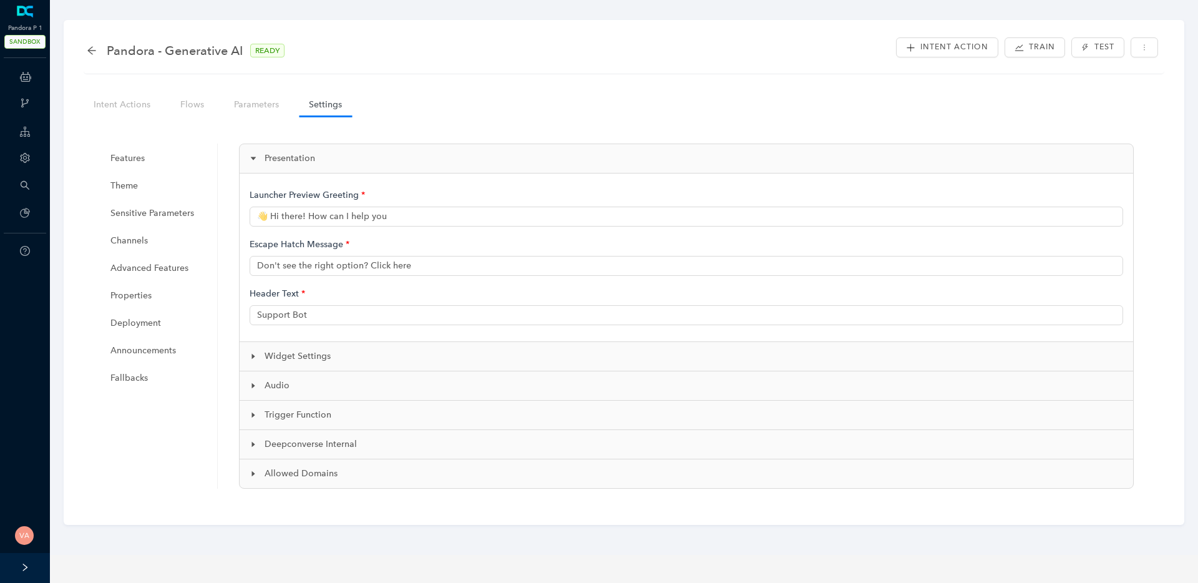
type input "👋 Hi there! How can I help you?"
type input "Pandora Support"
click at [159, 292] on span "Properties" at bounding box center [157, 295] width 94 height 25
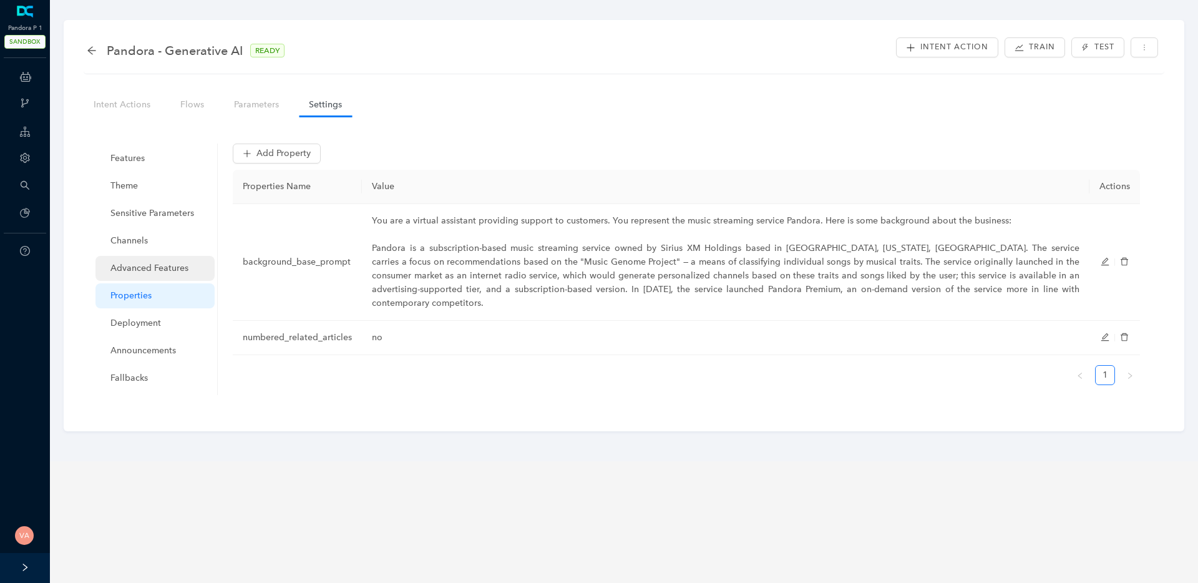
click at [168, 273] on span "Advanced Features" at bounding box center [157, 268] width 94 height 25
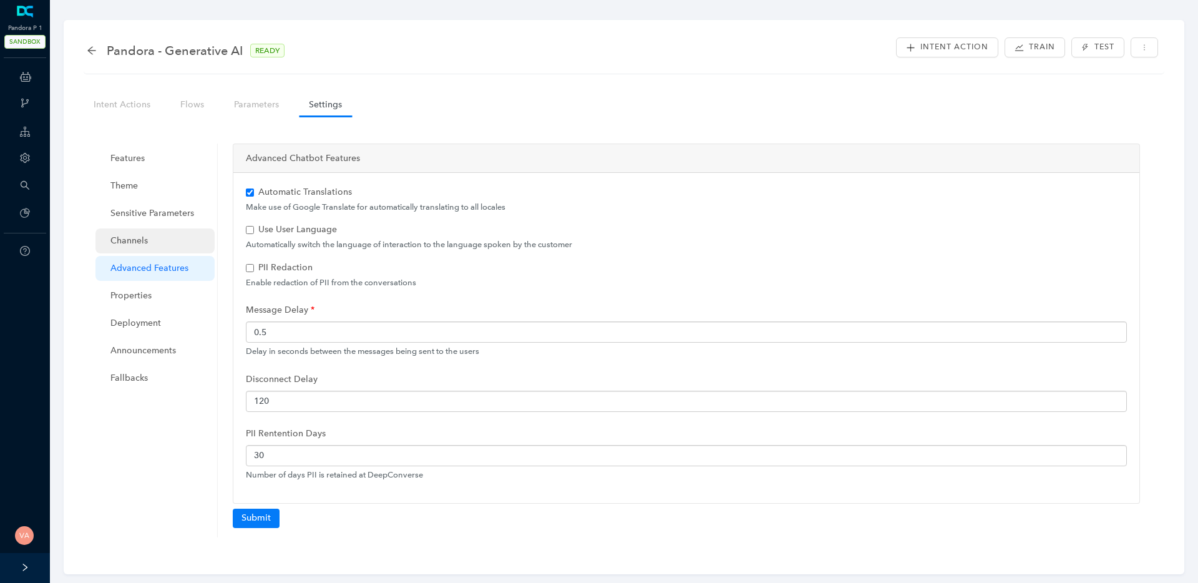
click at [158, 243] on span "Channels" at bounding box center [157, 240] width 94 height 25
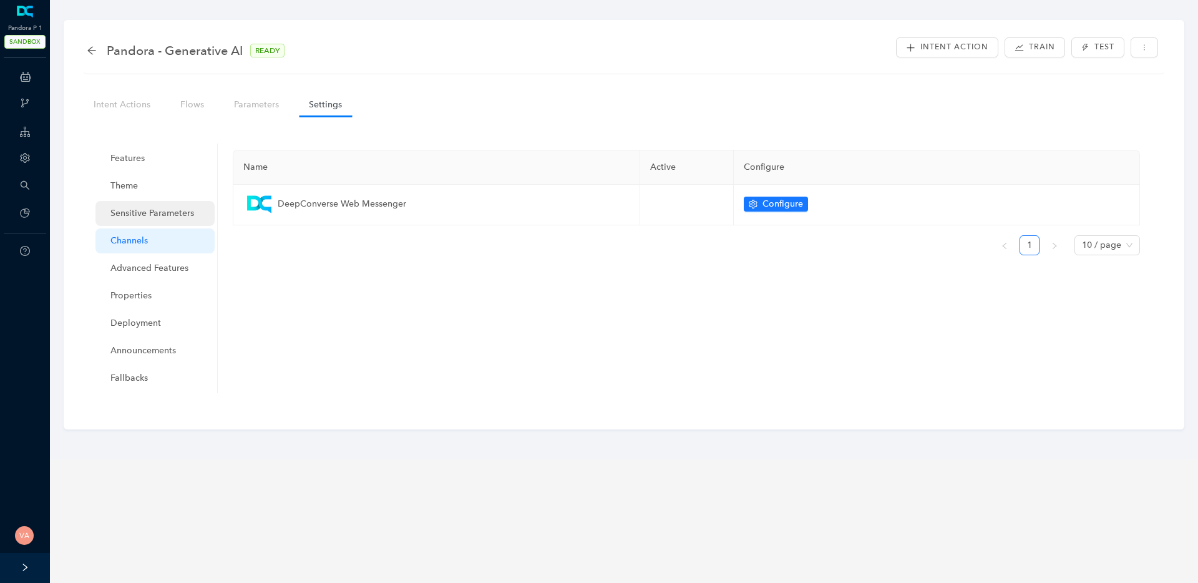
click at [162, 220] on span "Sensitive Parameters" at bounding box center [157, 213] width 94 height 25
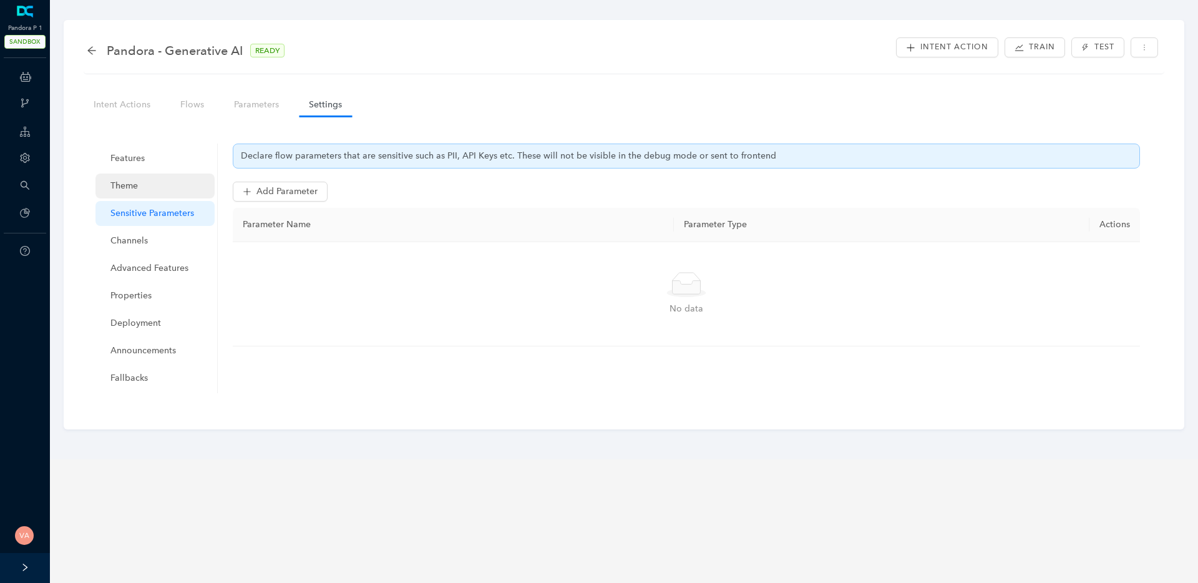
click at [158, 196] on span "Theme" at bounding box center [157, 185] width 94 height 25
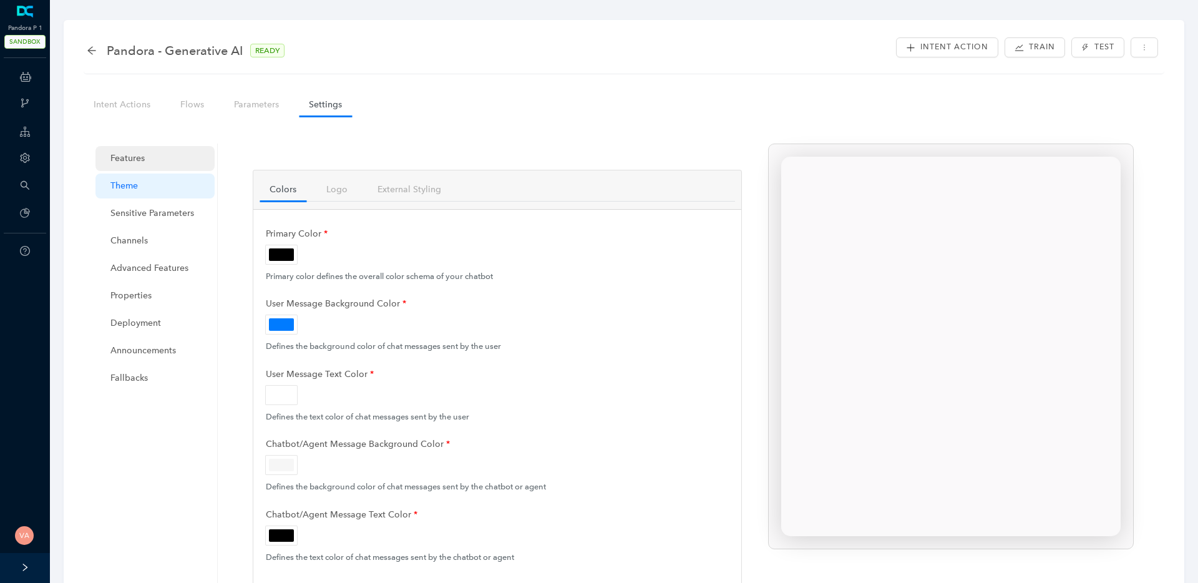
click at [142, 162] on span "Features" at bounding box center [157, 158] width 94 height 25
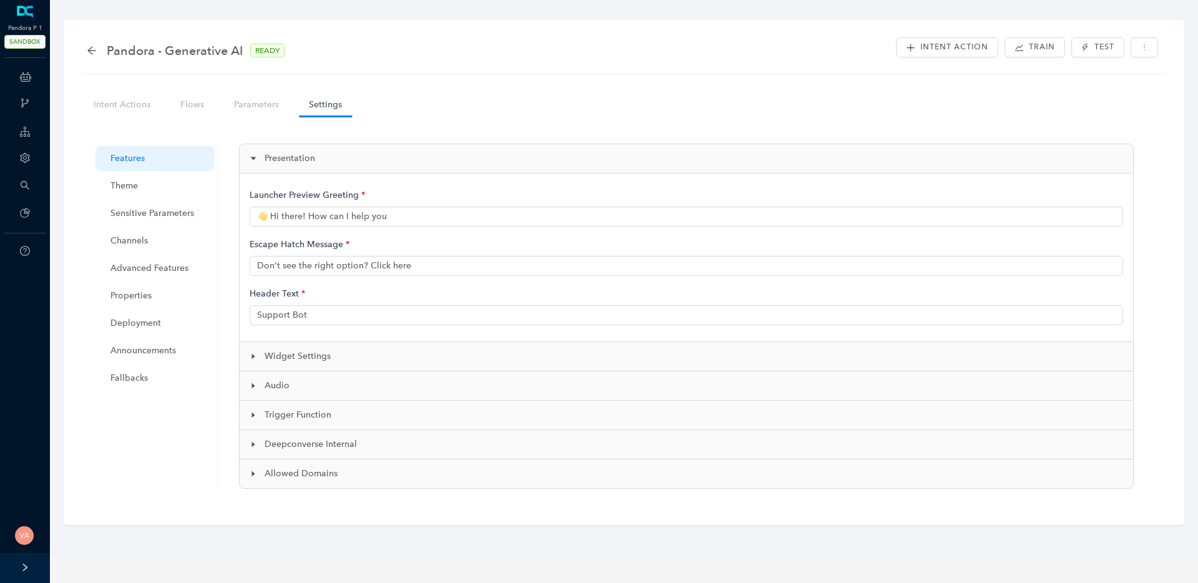
type input "👋 Hi there! How can I help you?"
type input "Pandora Support"
click at [297, 353] on span "Widget Settings" at bounding box center [693, 356] width 858 height 14
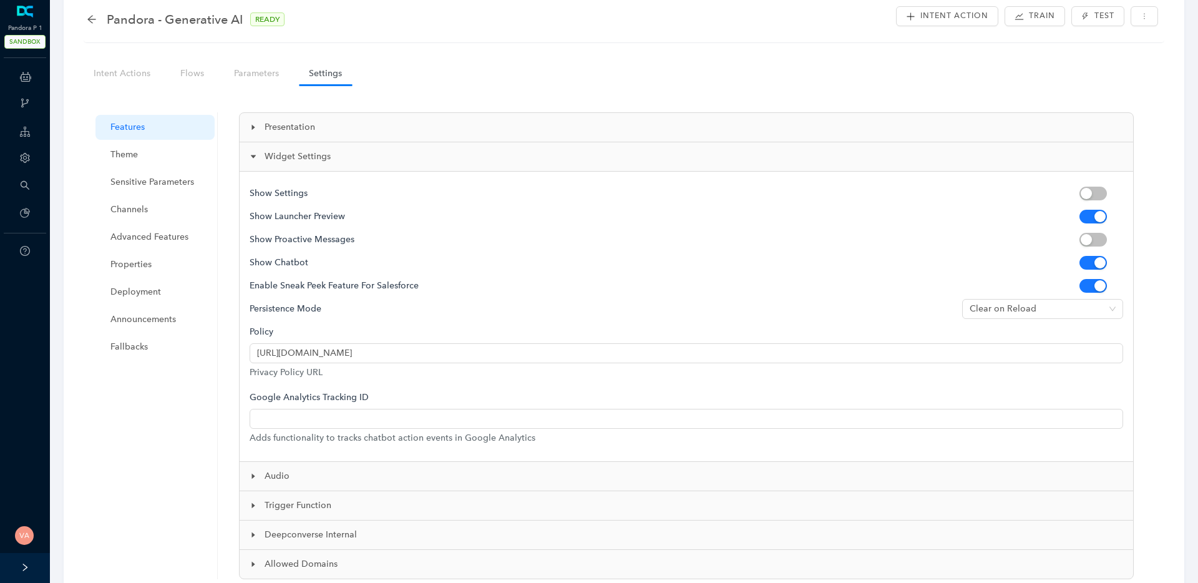
scroll to position [39, 0]
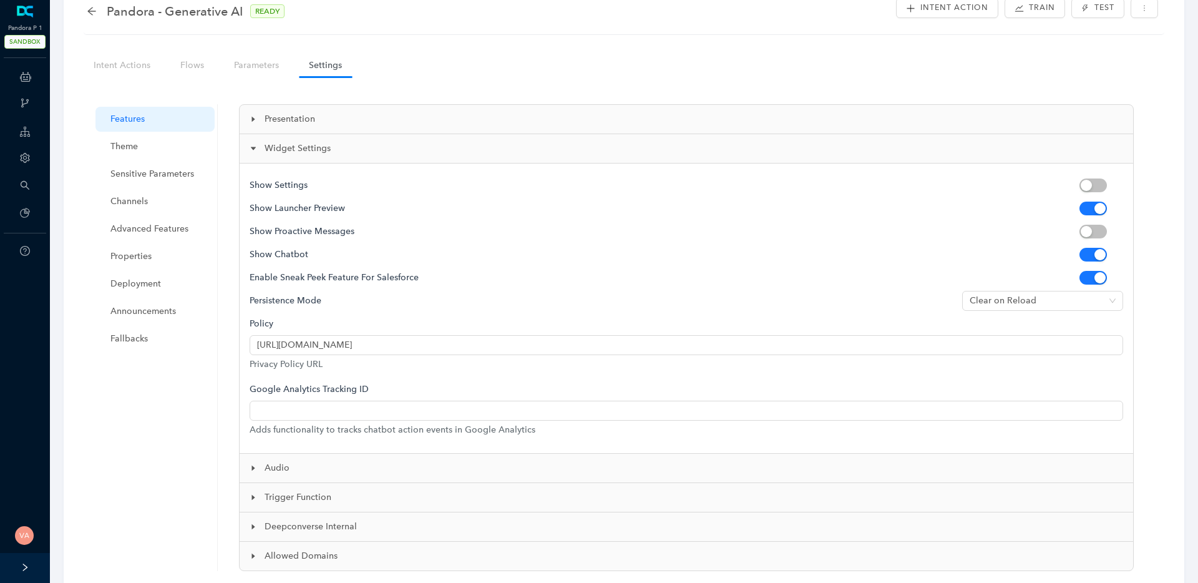
click at [315, 530] on span "Deepconverse Internal" at bounding box center [693, 527] width 858 height 14
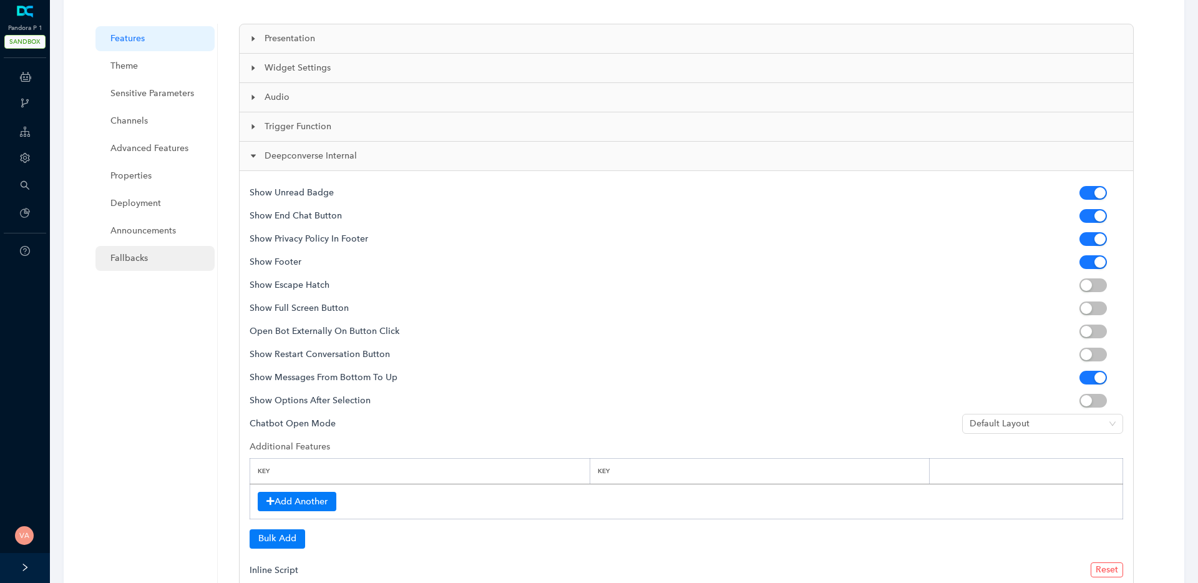
scroll to position [0, 0]
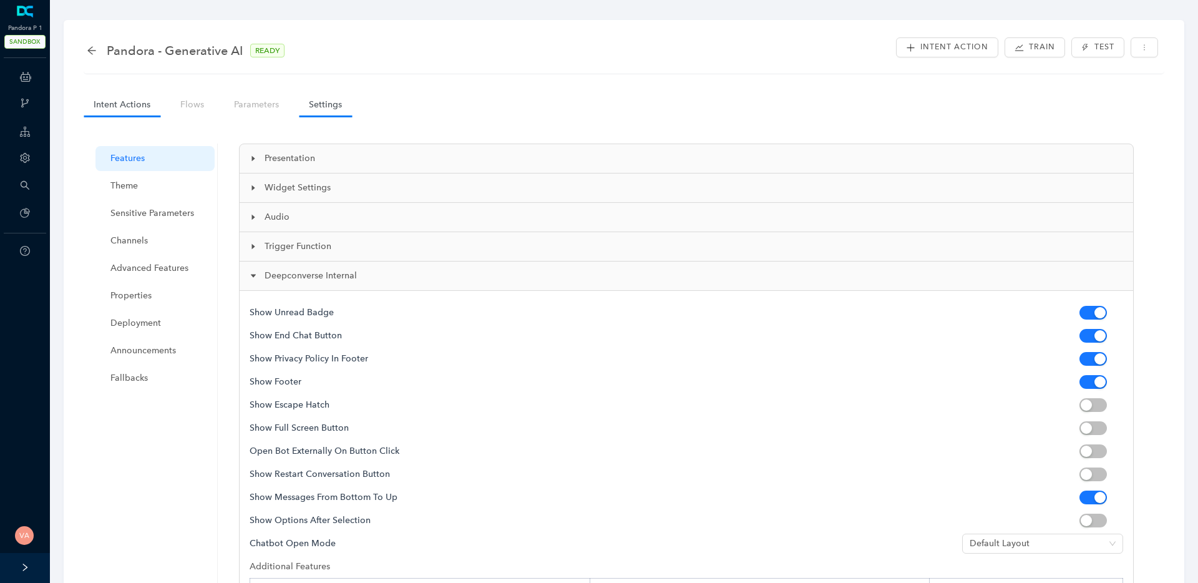
click at [144, 112] on link "Intent Actions" at bounding box center [122, 104] width 77 height 23
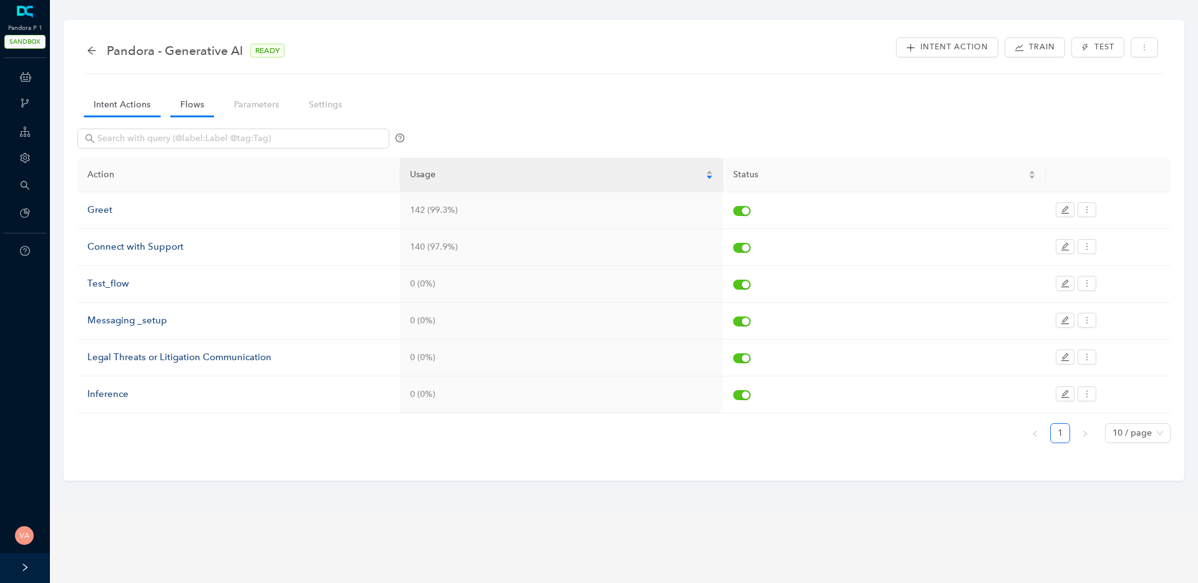
click at [180, 109] on link "Flows" at bounding box center [192, 104] width 44 height 23
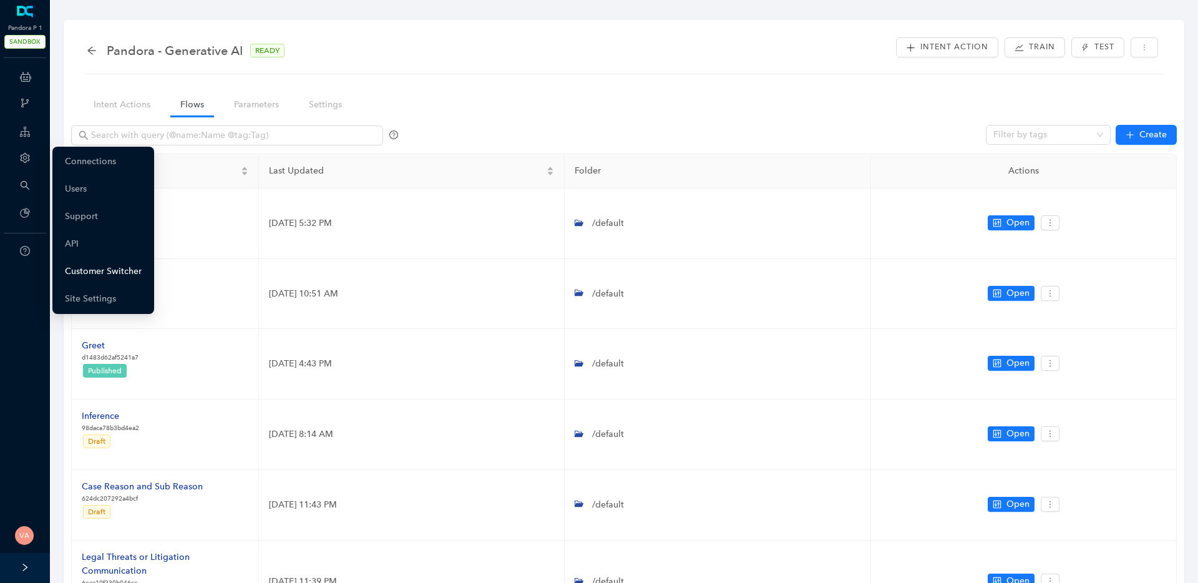
click at [101, 268] on link "Customer Switcher" at bounding box center [103, 271] width 77 height 25
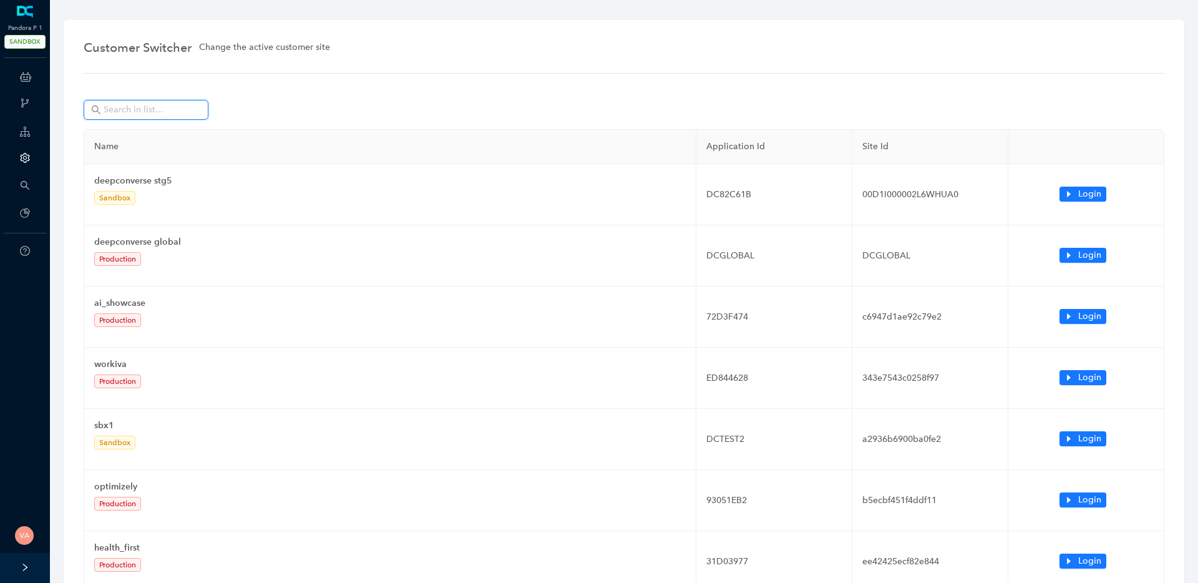
click at [184, 112] on input "text" at bounding box center [147, 110] width 87 height 14
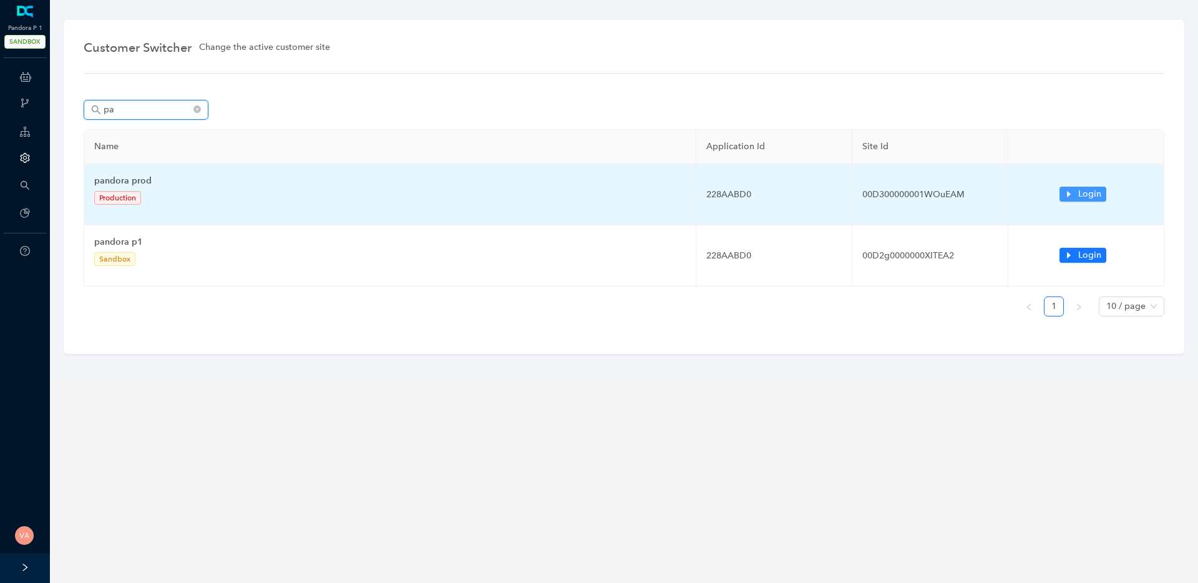
type input "pa"
click at [1076, 201] on button "Login" at bounding box center [1082, 194] width 47 height 15
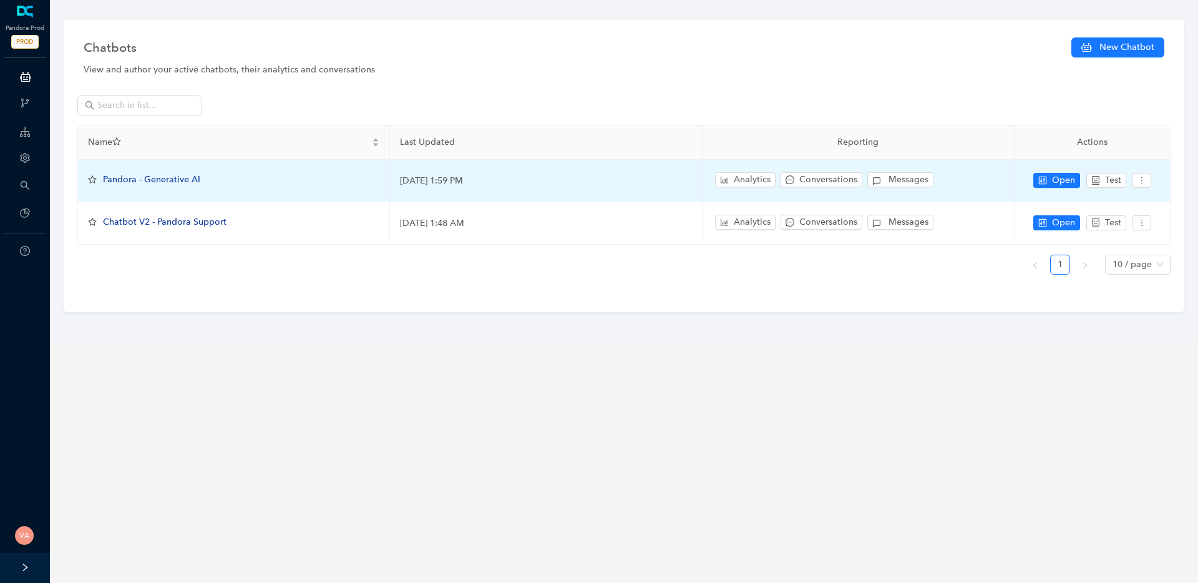
click at [185, 180] on span "Pandora - Generative AI" at bounding box center [151, 179] width 97 height 11
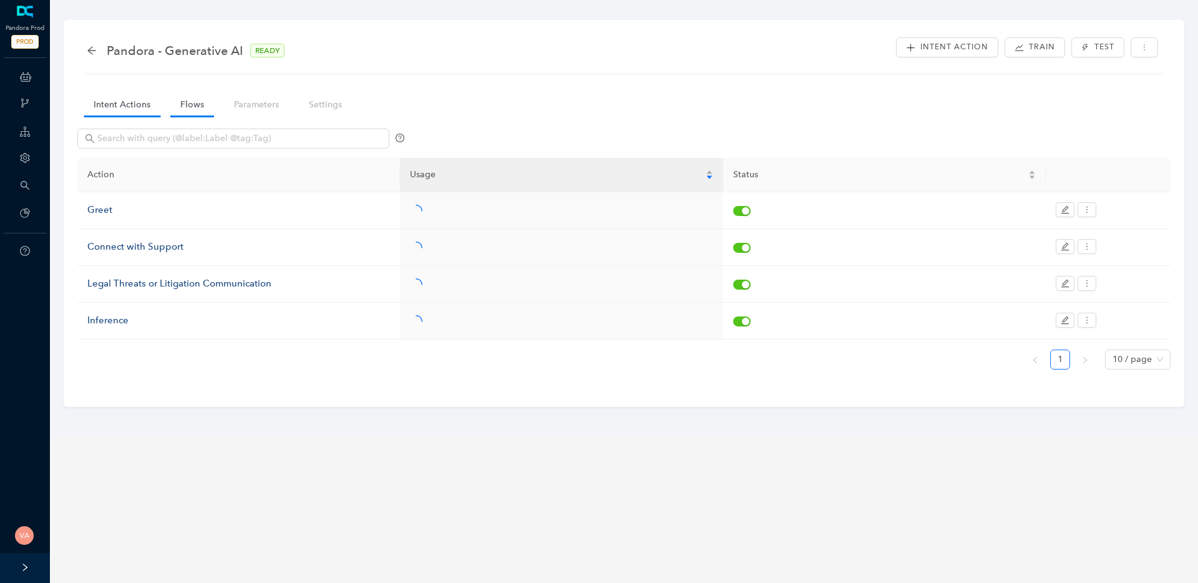
click at [186, 107] on link "Flows" at bounding box center [192, 104] width 44 height 23
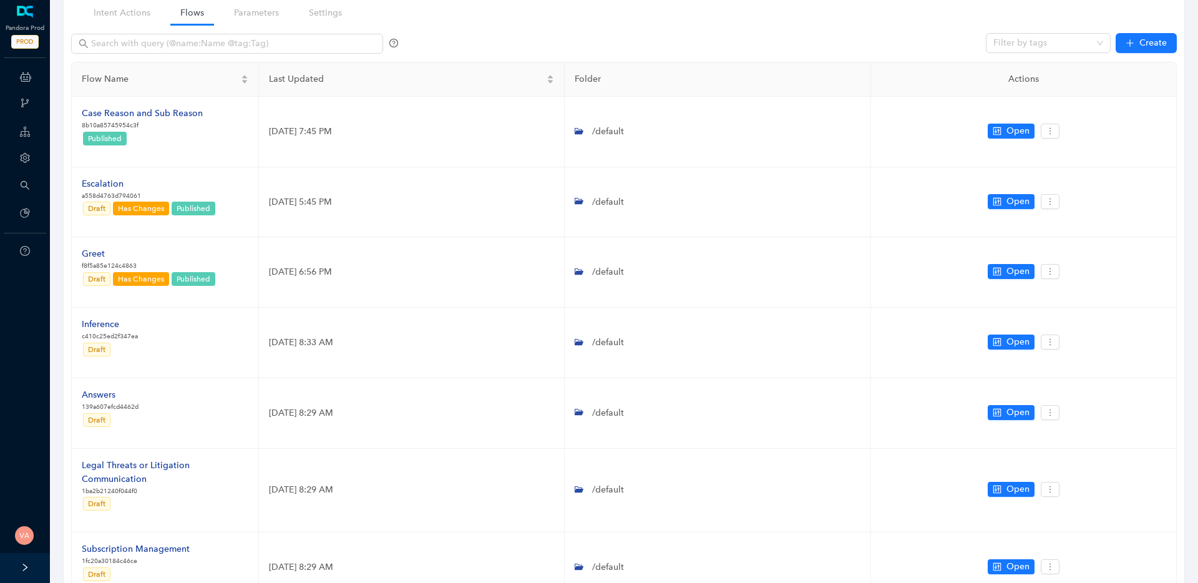
scroll to position [420, 0]
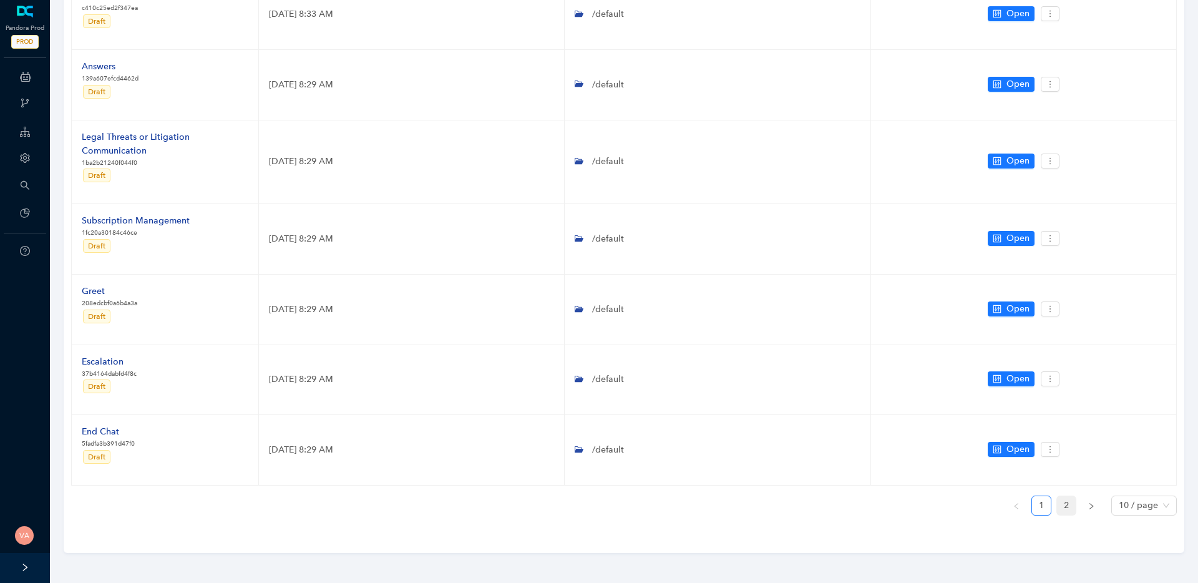
click at [1070, 503] on link "2" at bounding box center [1066, 505] width 19 height 19
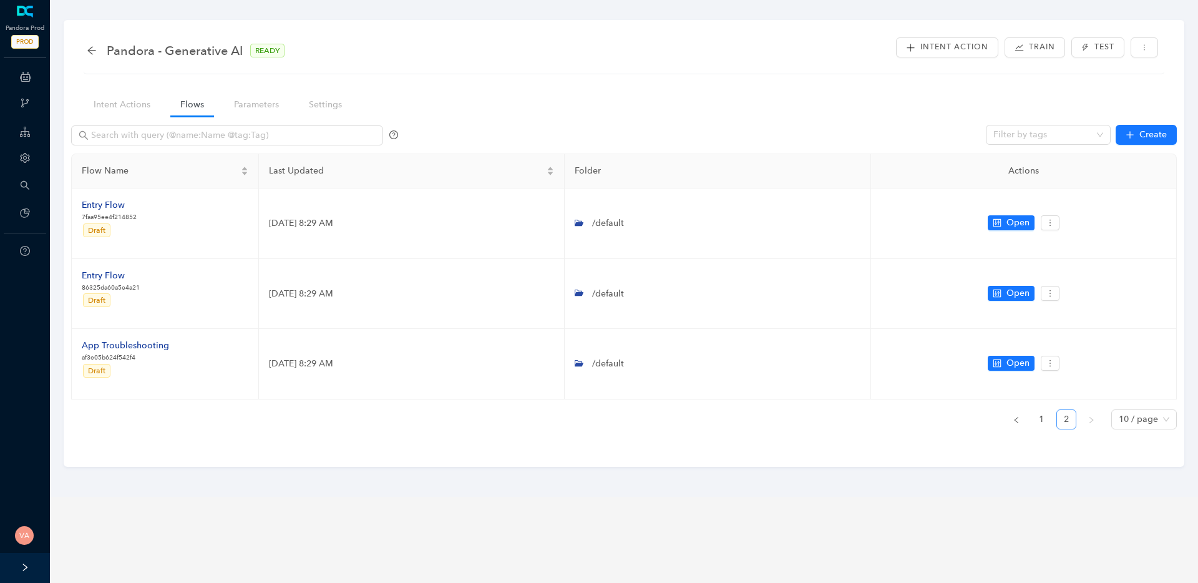
scroll to position [0, 0]
click at [1040, 414] on link "1" at bounding box center [1041, 419] width 19 height 19
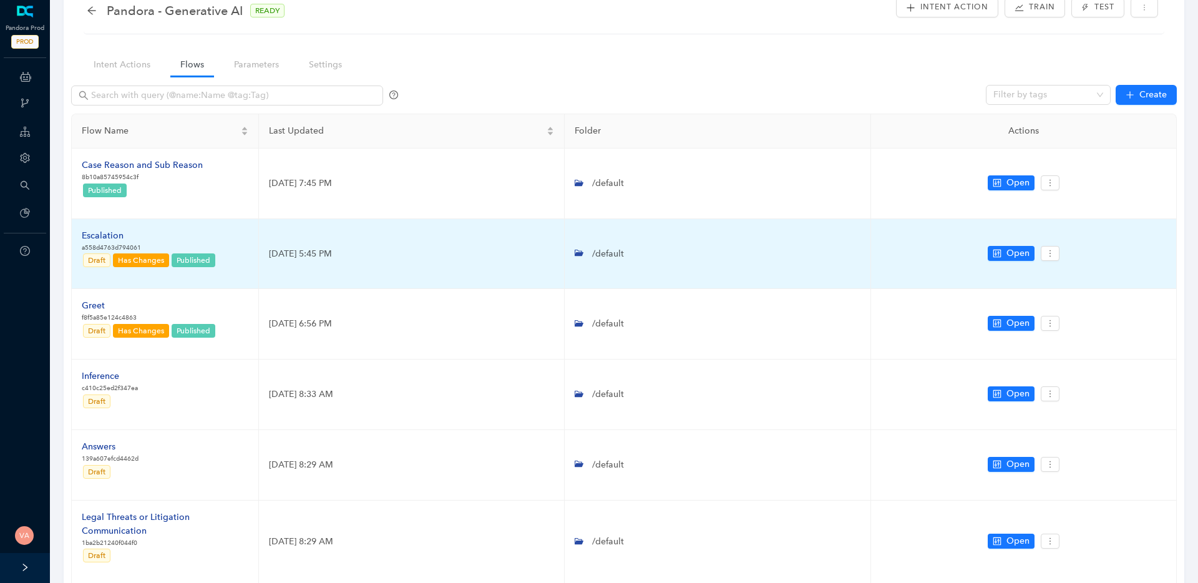
scroll to position [83, 0]
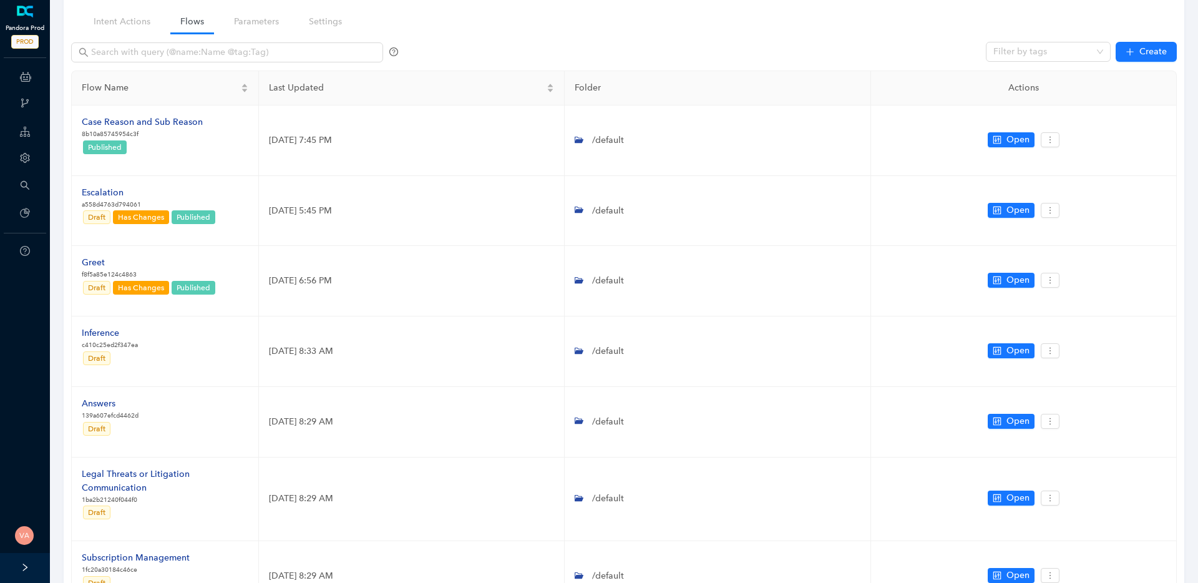
click at [36, 48] on span "PROD" at bounding box center [24, 42] width 27 height 14
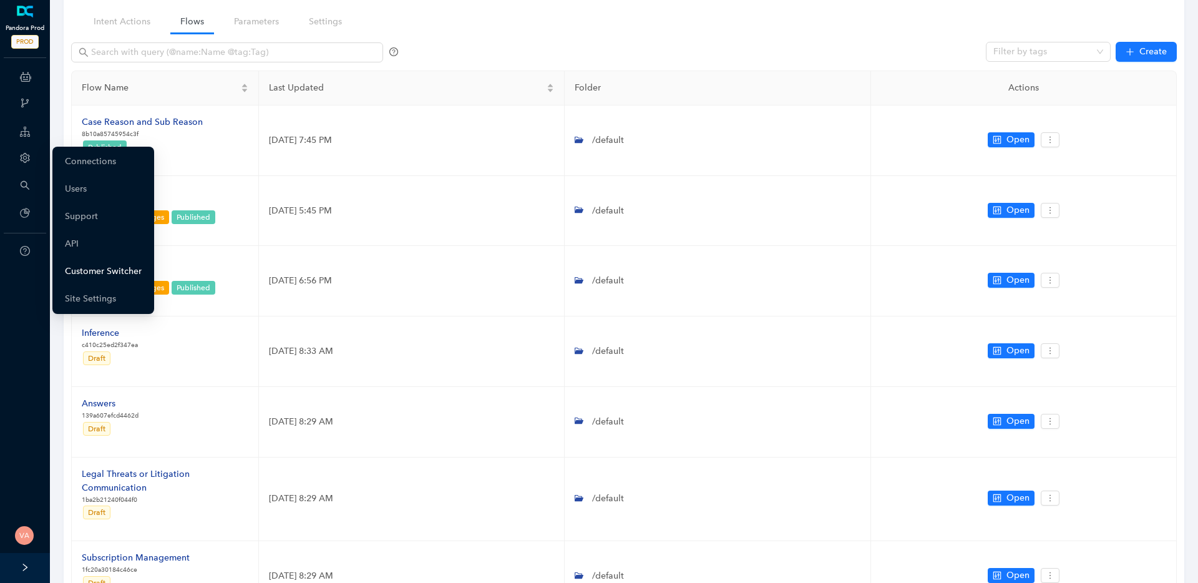
click at [116, 274] on link "Customer Switcher" at bounding box center [103, 271] width 77 height 25
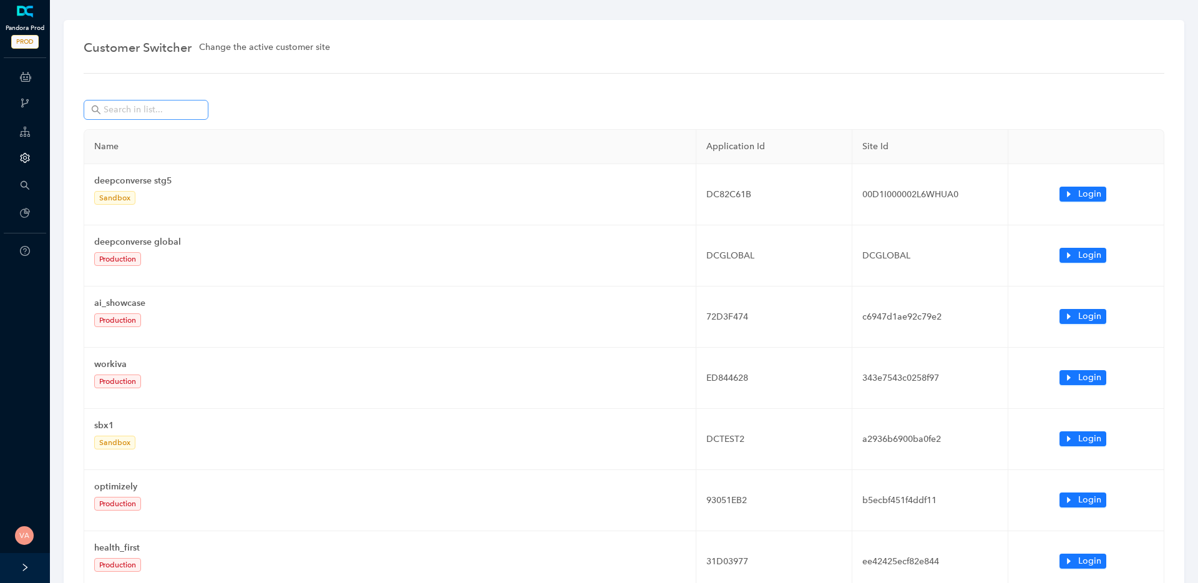
click at [157, 120] on div at bounding box center [624, 114] width 1080 height 29
click at [184, 108] on input "text" at bounding box center [147, 110] width 87 height 14
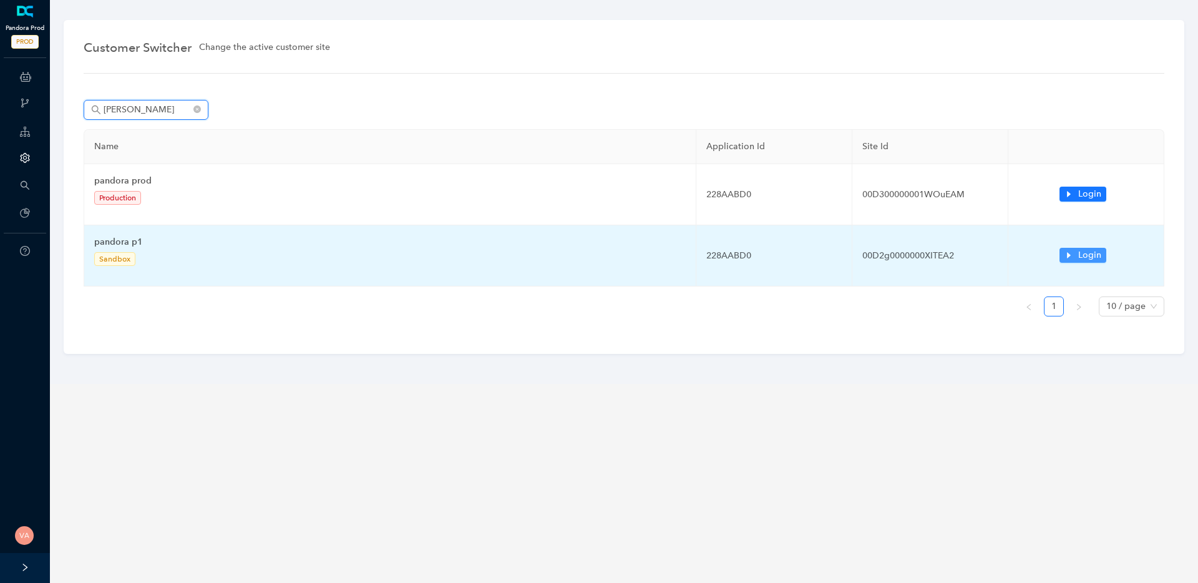
type input "pando"
click at [1069, 258] on icon "caret-right" at bounding box center [1068, 255] width 9 height 9
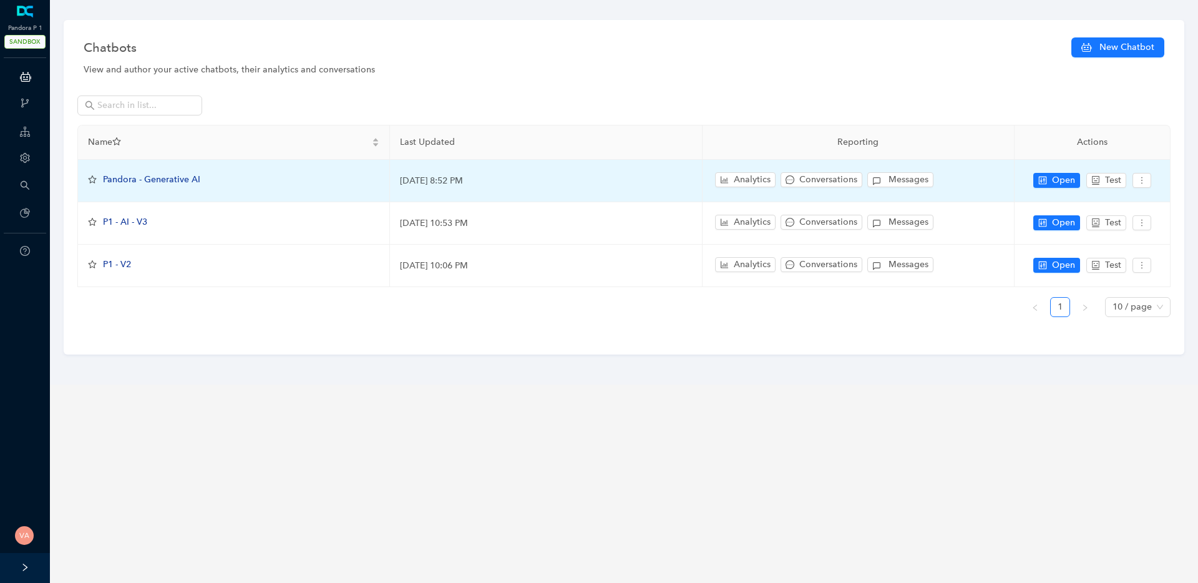
click at [149, 182] on span "Pandora - Generative AI" at bounding box center [151, 179] width 97 height 11
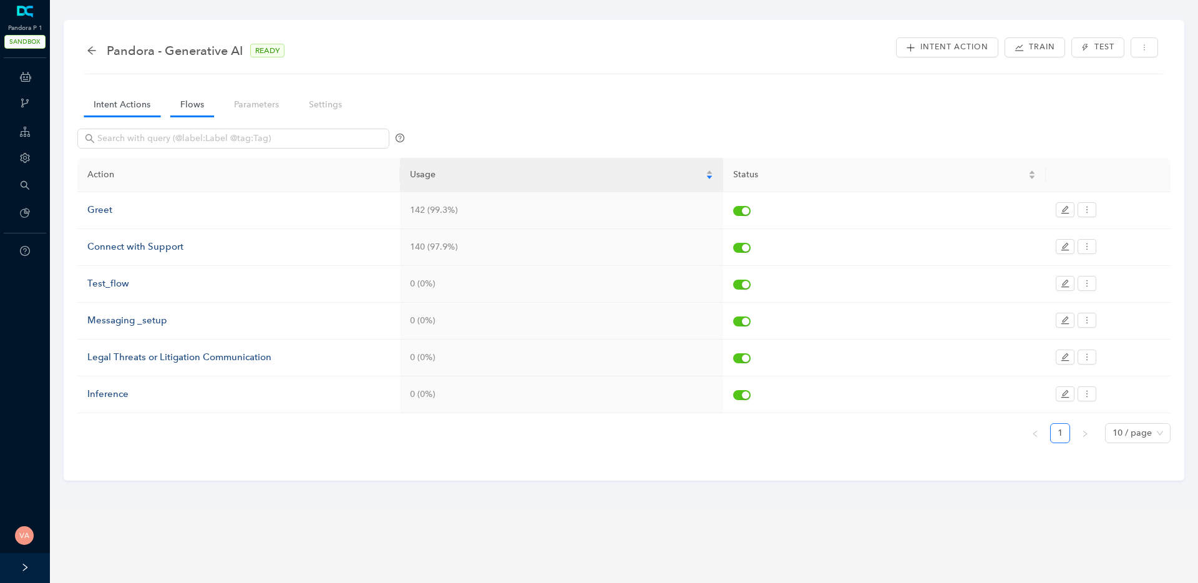
click at [191, 106] on link "Flows" at bounding box center [192, 104] width 44 height 23
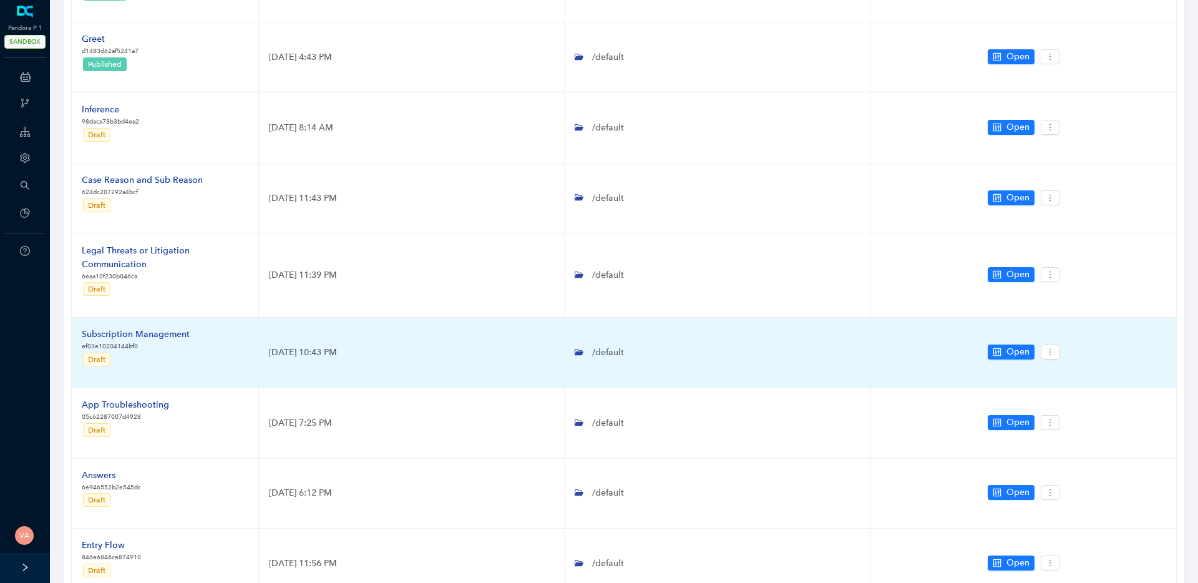
scroll to position [322, 0]
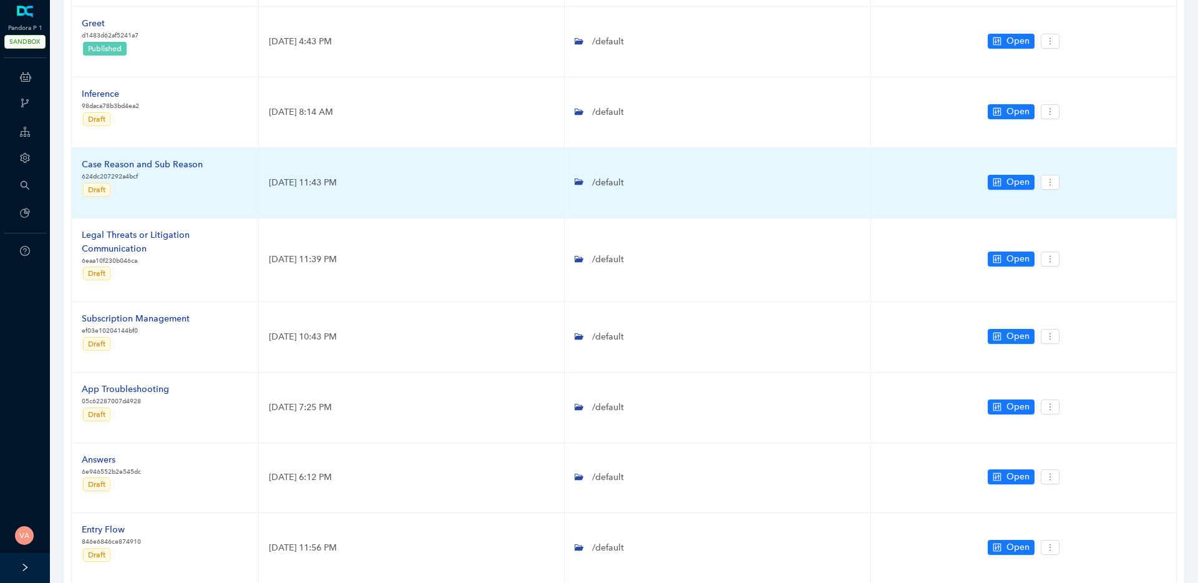
click at [171, 162] on div "Case Reason and Sub Reason" at bounding box center [142, 165] width 121 height 14
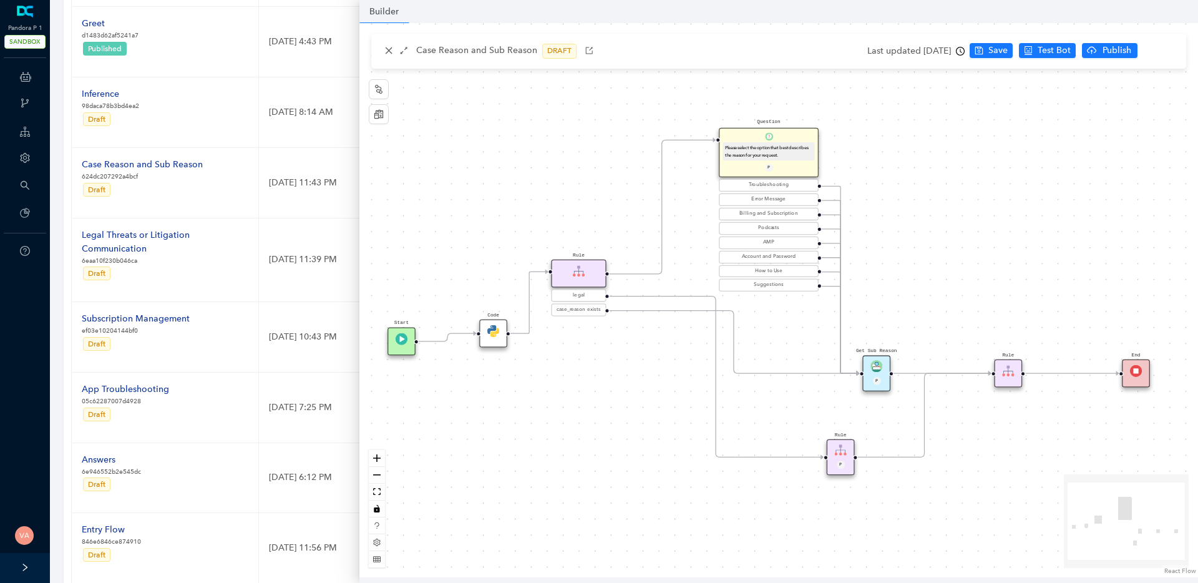
drag, startPoint x: 568, startPoint y: 452, endPoint x: 558, endPoint y: 453, distance: 10.1
click at [558, 453] on div "Start End Question Please select the option that best describes the reason for …" at bounding box center [778, 300] width 838 height 554
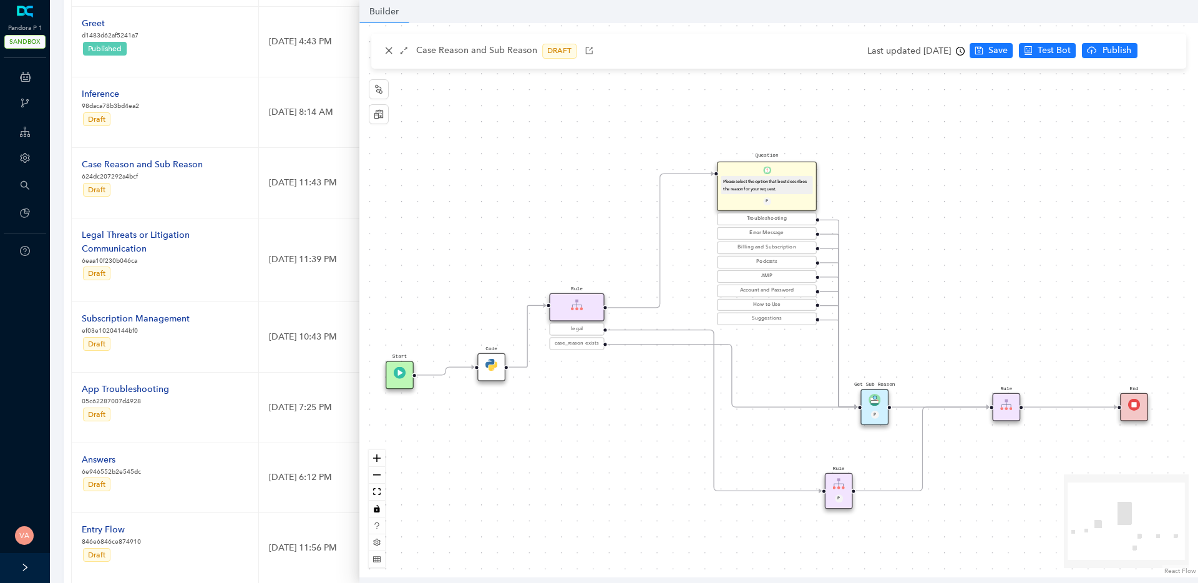
drag, startPoint x: 566, startPoint y: 385, endPoint x: 565, endPoint y: 419, distance: 33.7
click at [565, 419] on div "Start End Question Please select the option that best describes the reason for …" at bounding box center [778, 300] width 838 height 554
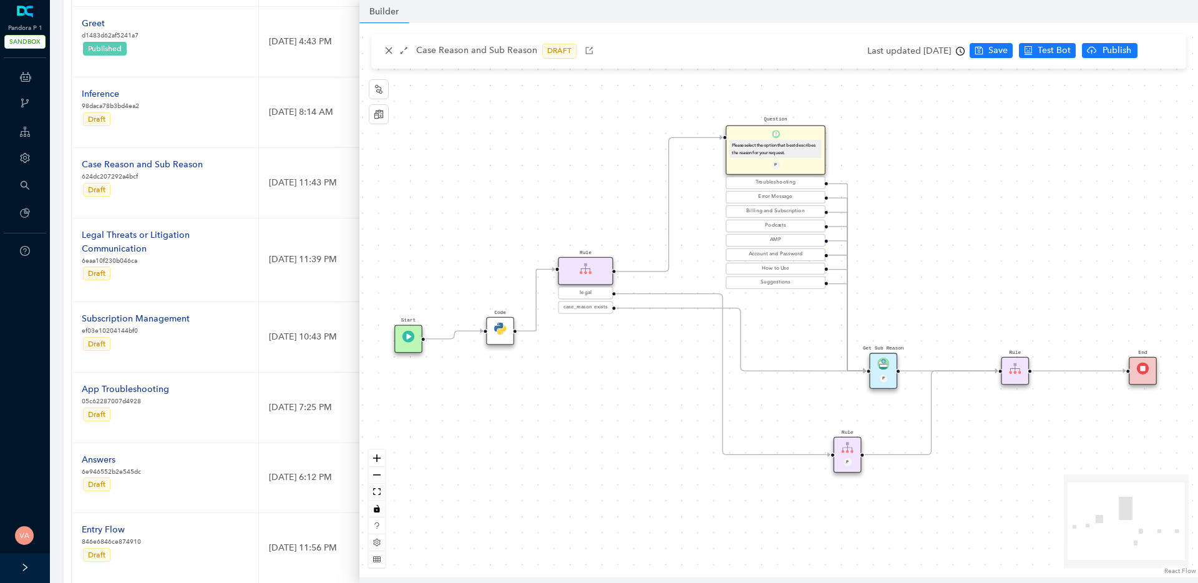
drag, startPoint x: 571, startPoint y: 429, endPoint x: 580, endPoint y: 393, distance: 37.2
click at [580, 393] on div "Start End Question Please select the option that best describes the reason for …" at bounding box center [778, 300] width 838 height 554
click at [500, 329] on img at bounding box center [500, 328] width 12 height 12
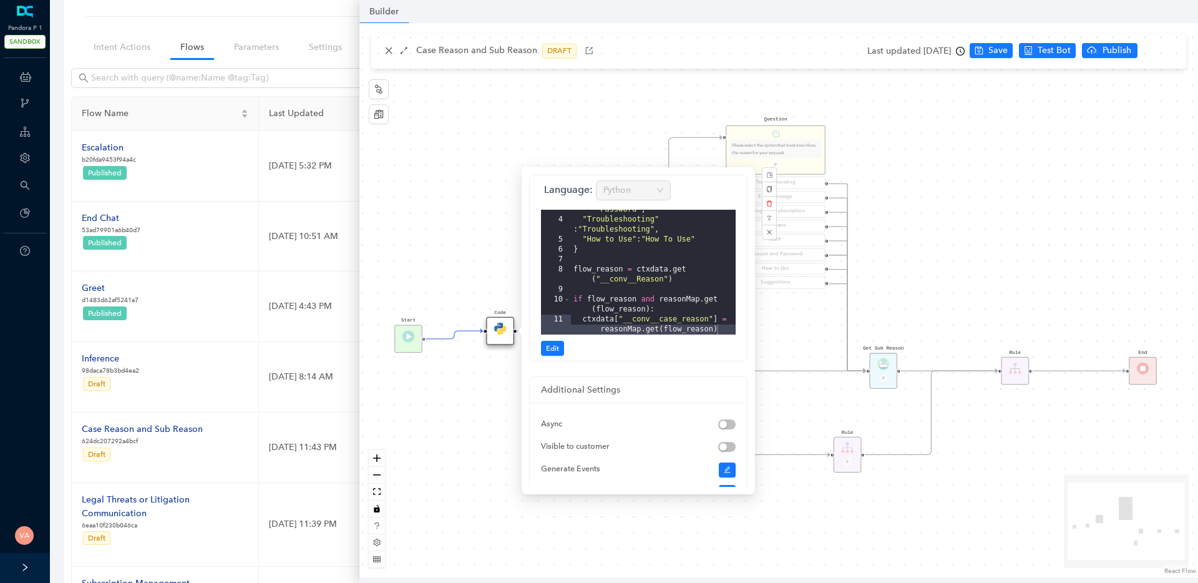
scroll to position [112, 0]
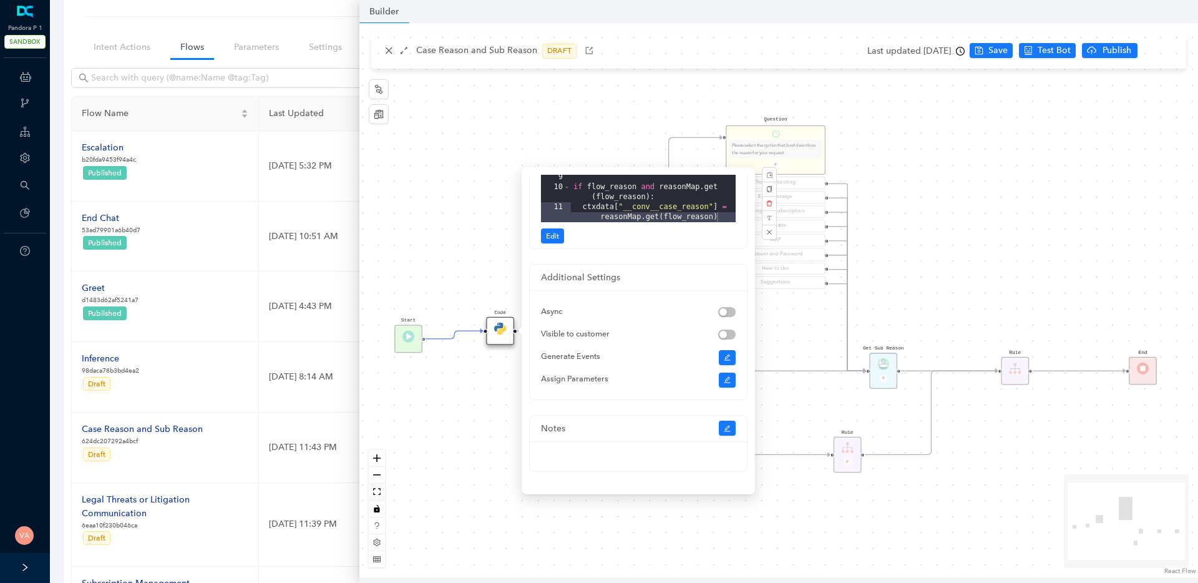
click at [553, 227] on div "Language: Python 3 4 5 6 7 8 9 10 11 "Account and Password" : "Email and Passwo…" at bounding box center [638, 155] width 195 height 175
click at [555, 235] on span "Edit" at bounding box center [552, 235] width 13 height 11
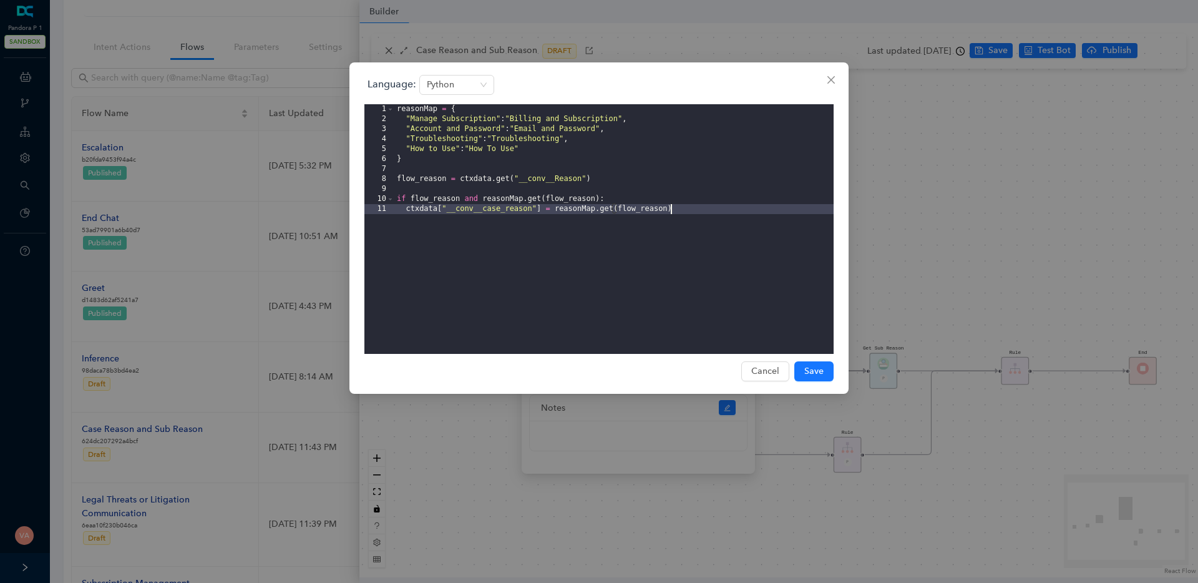
scroll to position [0, 0]
click at [831, 75] on icon "close" at bounding box center [831, 80] width 10 height 10
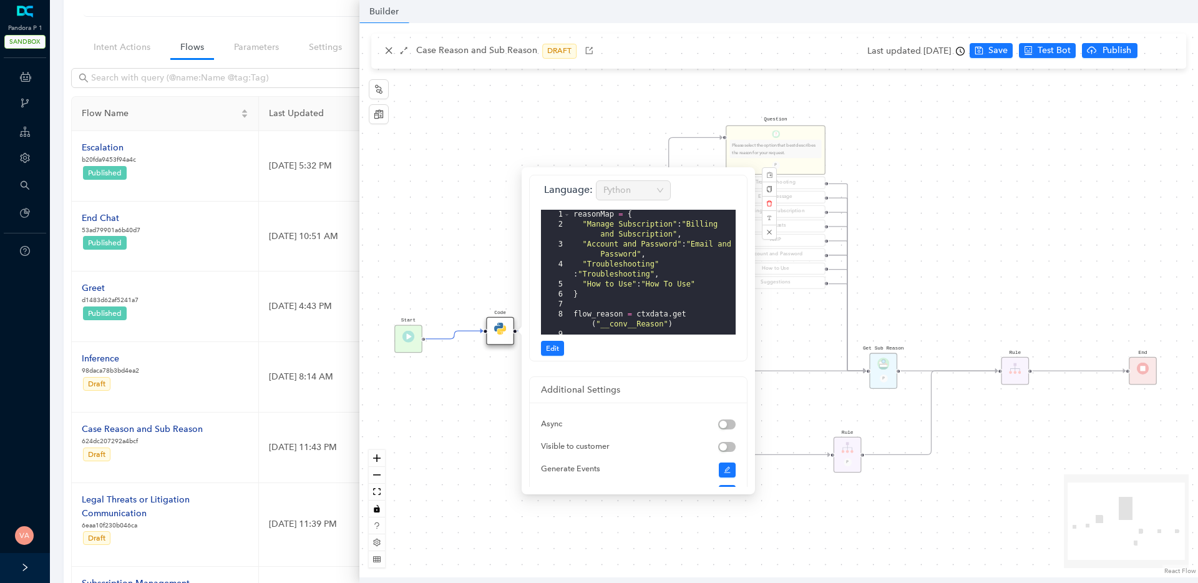
click at [957, 225] on div "Start End Question Please select the option that best describes the reason for …" at bounding box center [778, 300] width 838 height 554
